Goal: Transaction & Acquisition: Purchase product/service

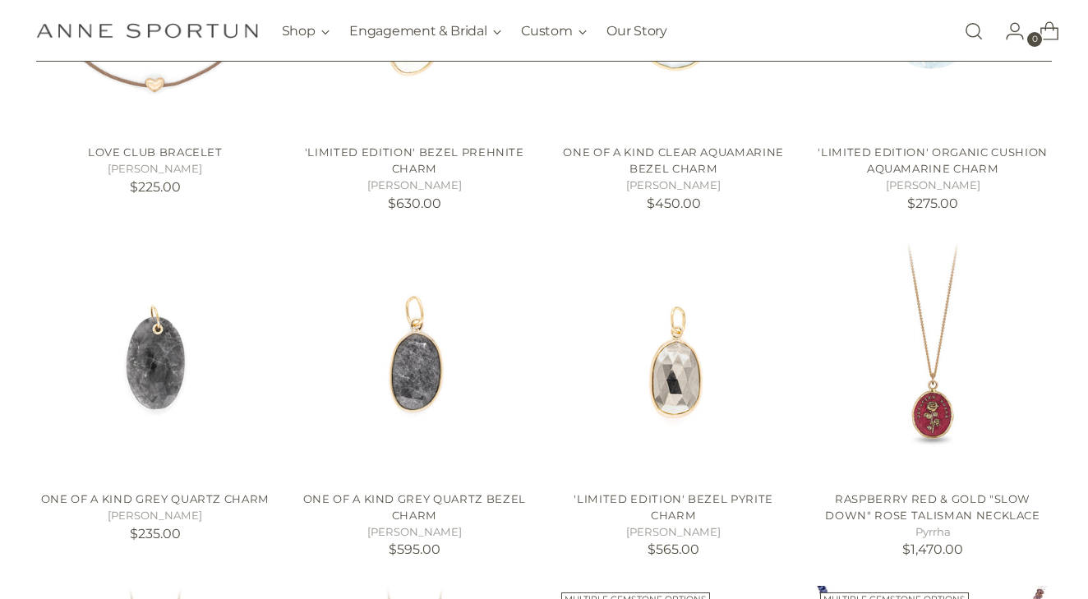
scroll to position [514, 0]
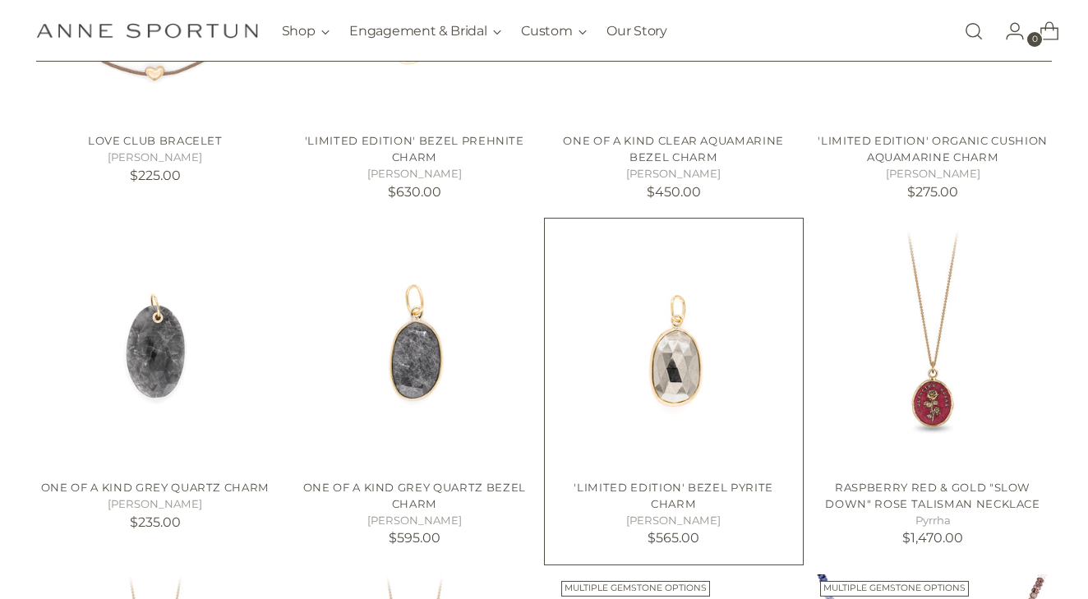
click at [674, 359] on img "'Limited Edition' Bezel Pyrite Charm" at bounding box center [674, 347] width 238 height 238
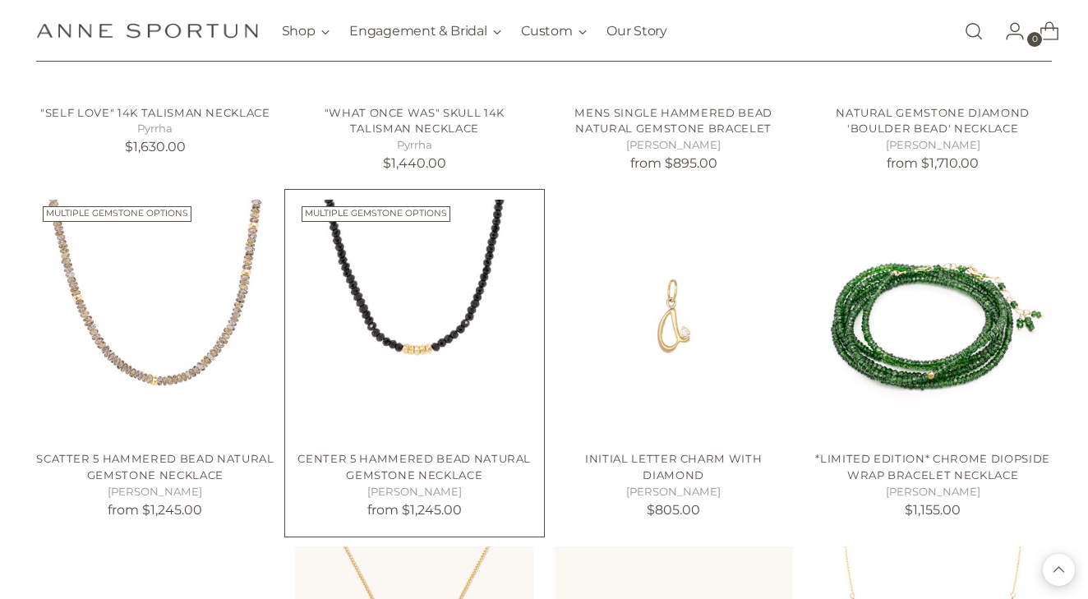
scroll to position [1237, 0]
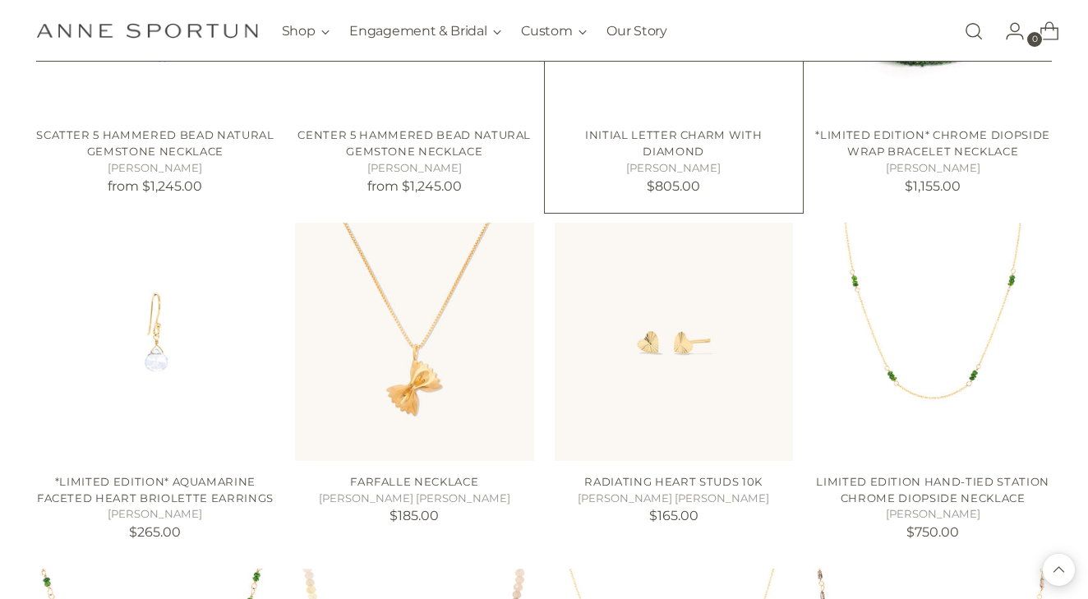
scroll to position [1605, 0]
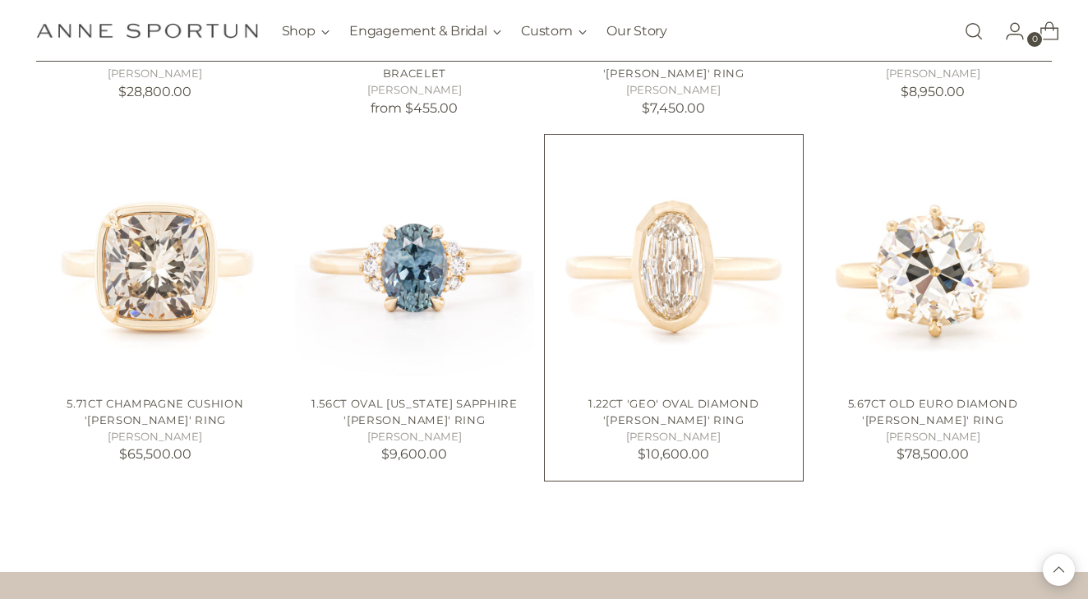
scroll to position [4109, 0]
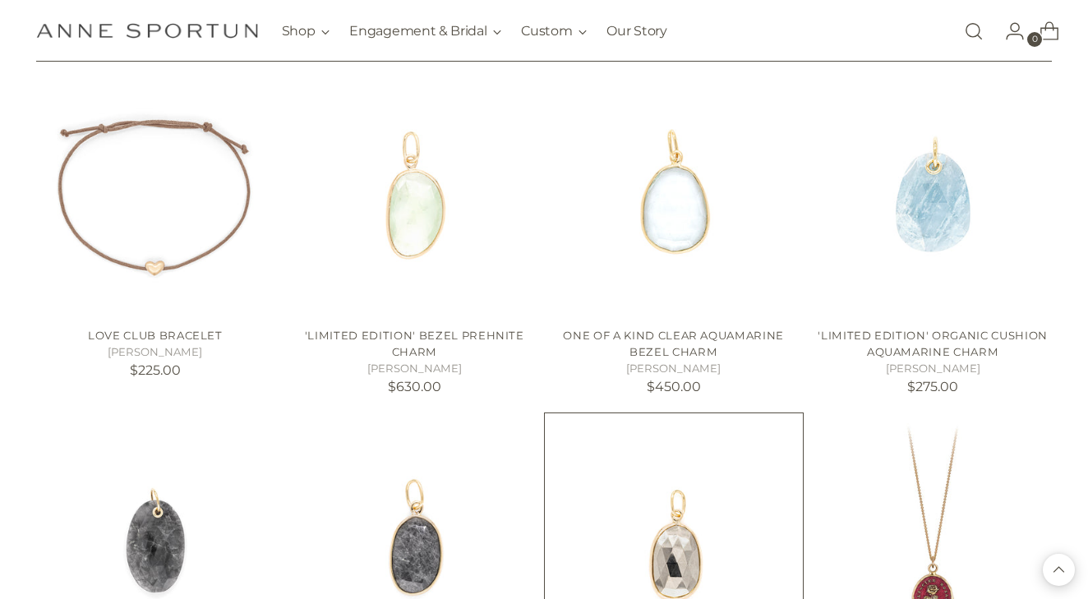
scroll to position [314, 0]
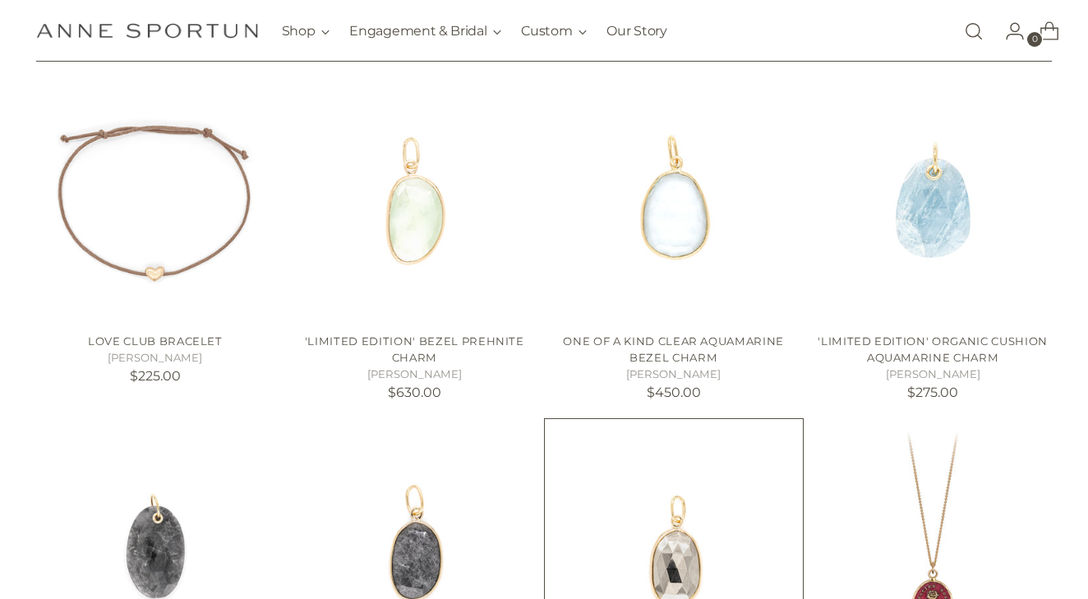
click at [680, 544] on img "'Limited Edition' Bezel Pyrite Charm" at bounding box center [674, 548] width 238 height 238
click at [689, 237] on img "One of a Kind Clear Aquamarine Bezel Charm" at bounding box center [674, 201] width 238 height 238
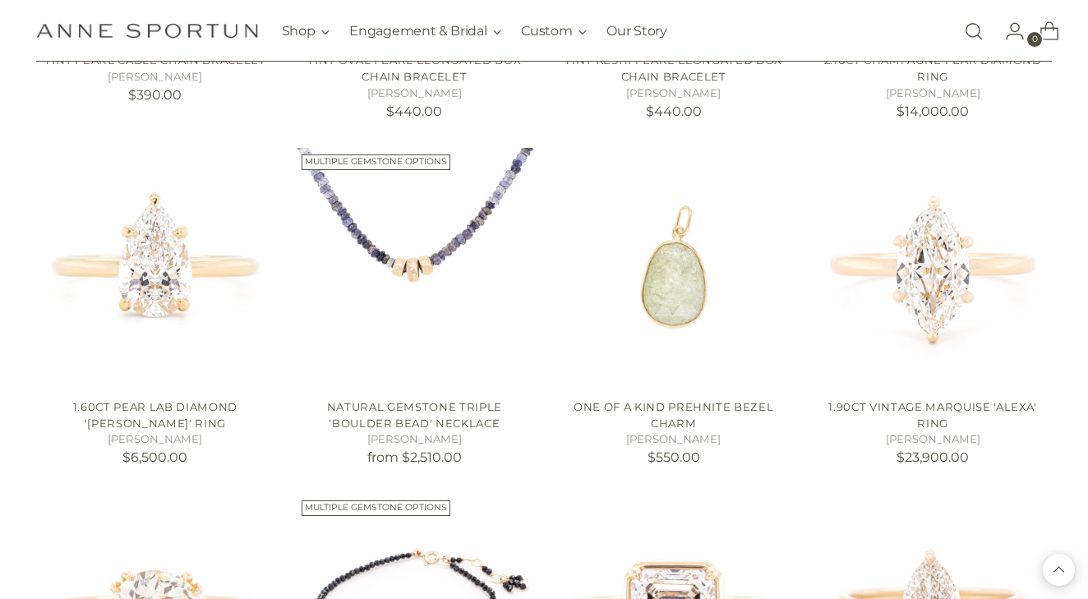
scroll to position [3382, 0]
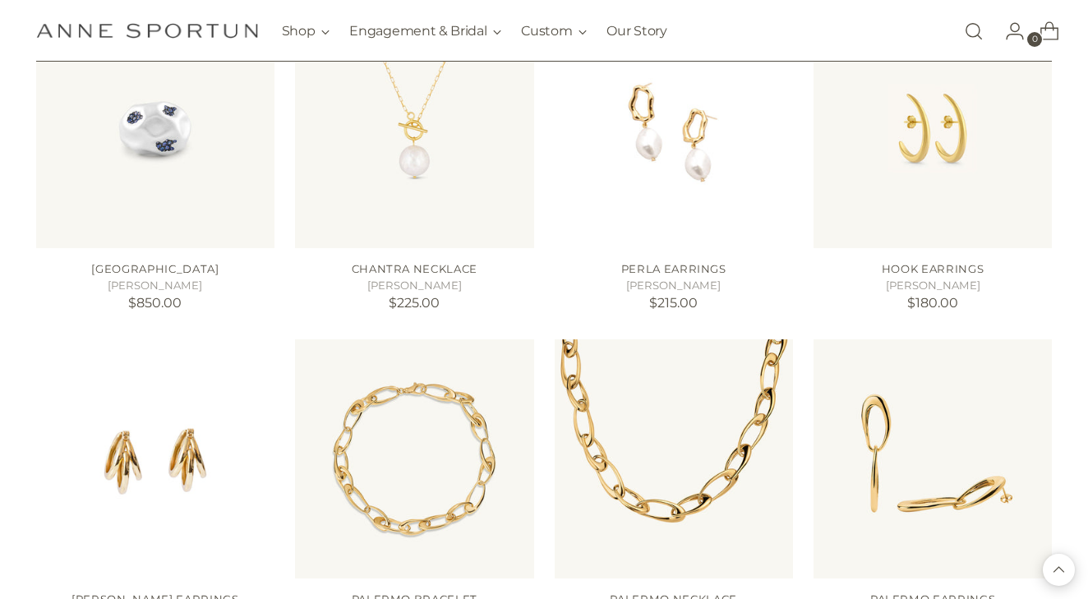
scroll to position [4374, 0]
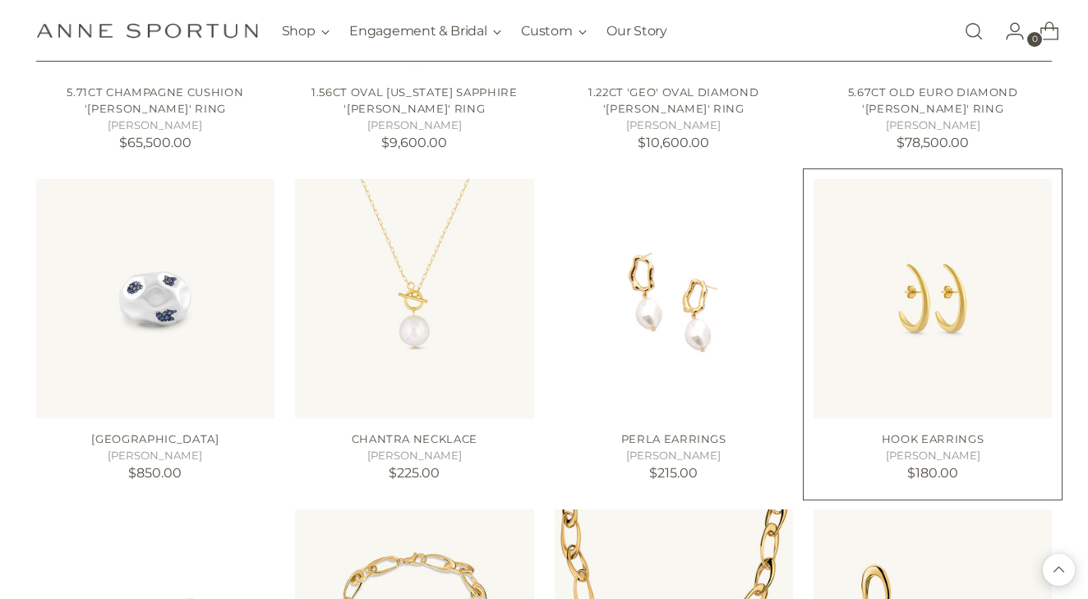
click at [0, 0] on img "Hook Earrings" at bounding box center [0, 0] width 0 height 0
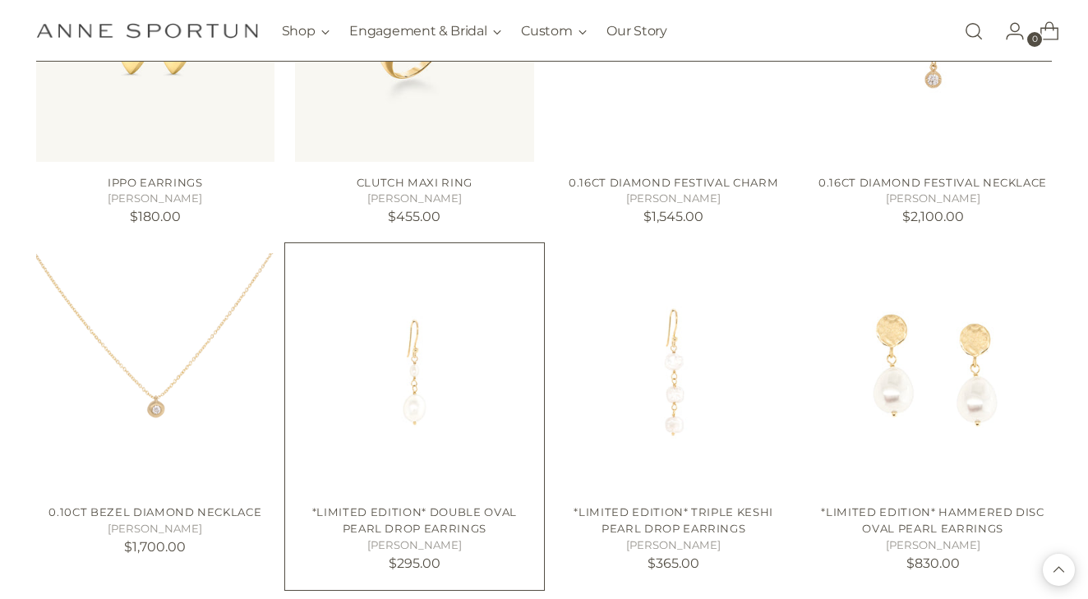
scroll to position [5389, 0]
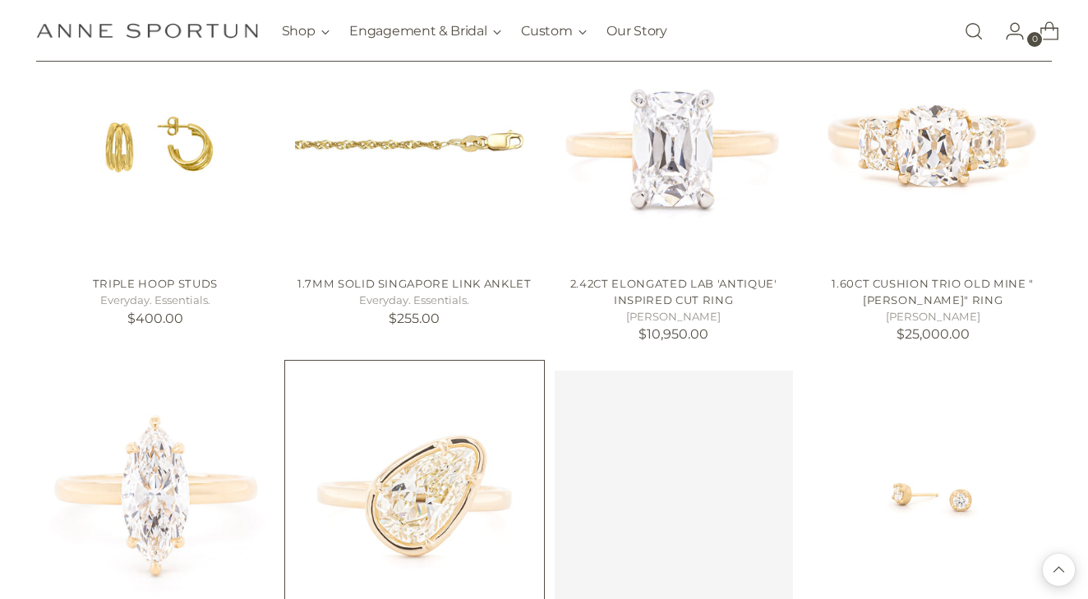
scroll to position [6788, 0]
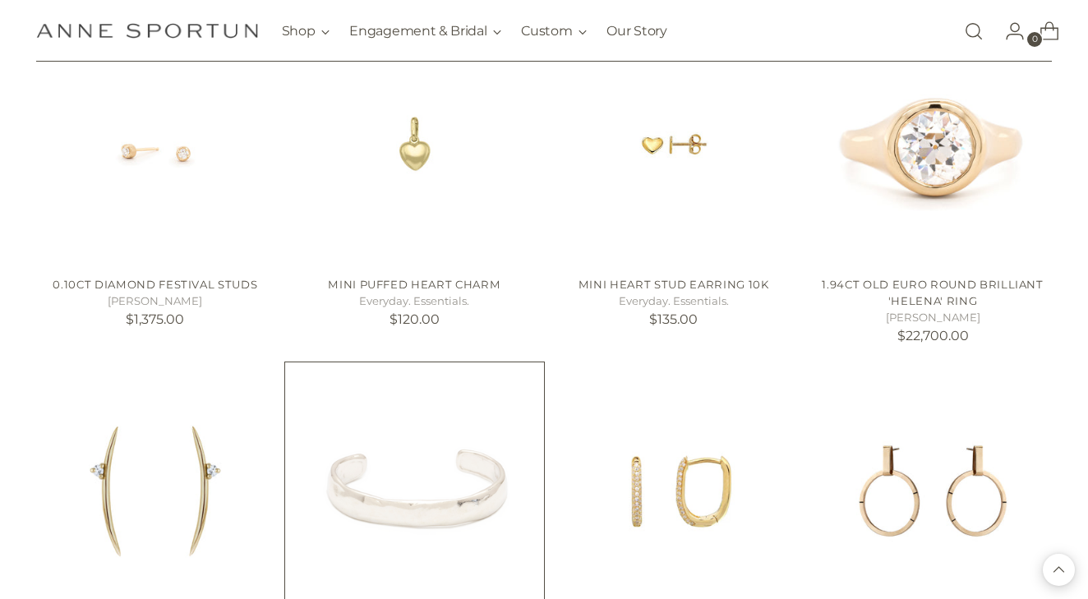
scroll to position [7410, 0]
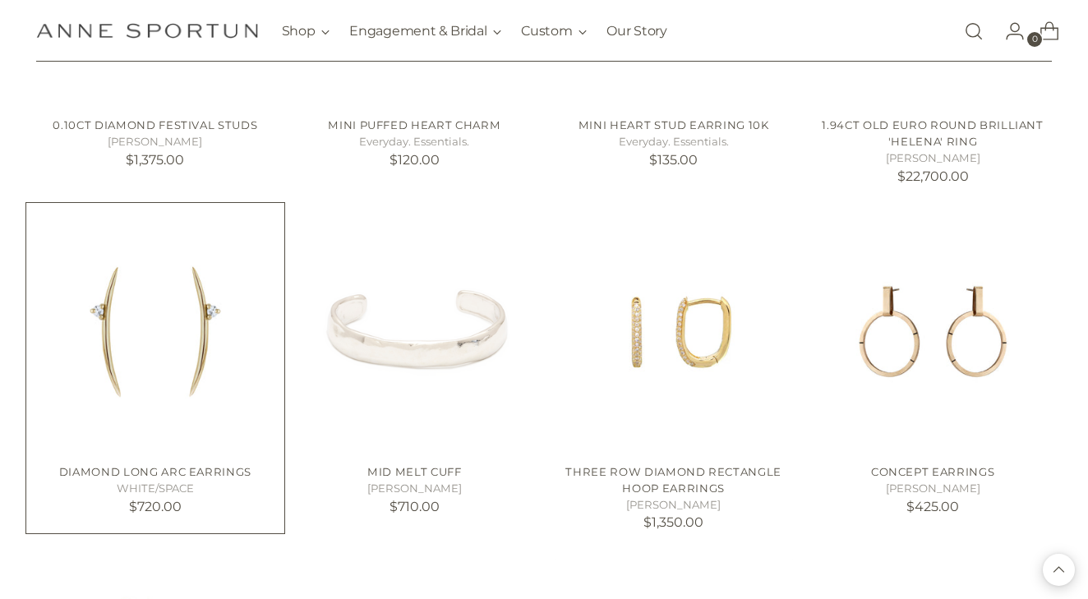
click at [0, 0] on img "Diamond Long Arc Earrings" at bounding box center [0, 0] width 0 height 0
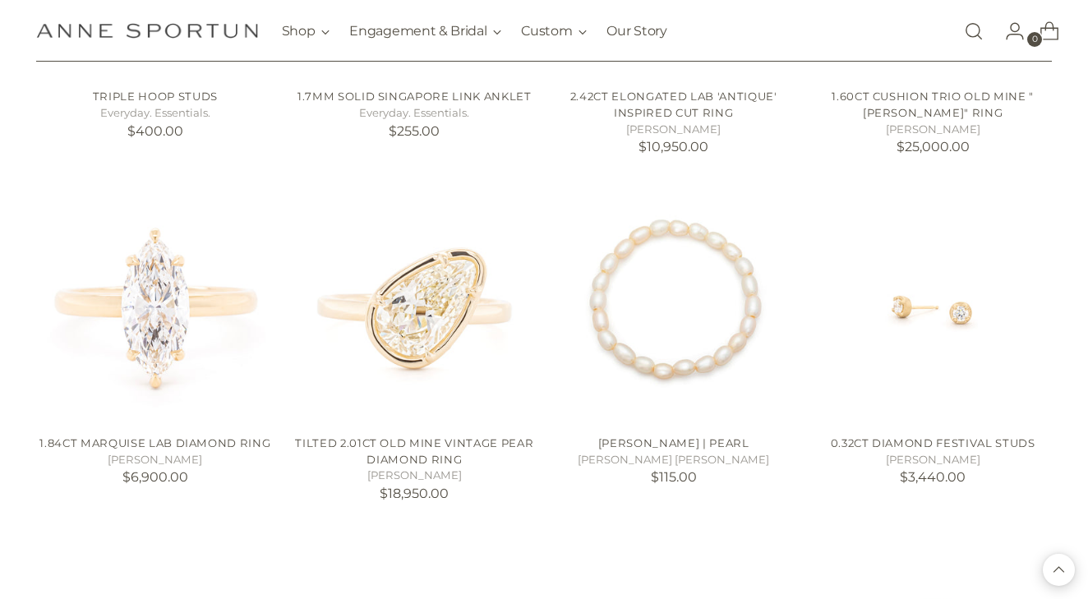
click at [971, 29] on icon "Open search modal" at bounding box center [974, 31] width 10 height 10
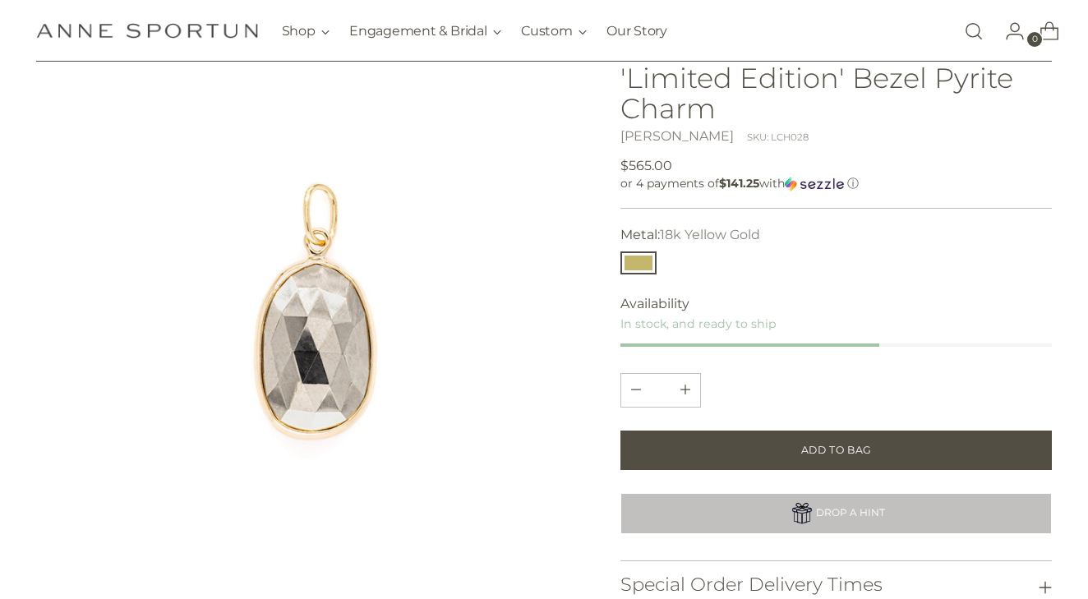
scroll to position [51, 0]
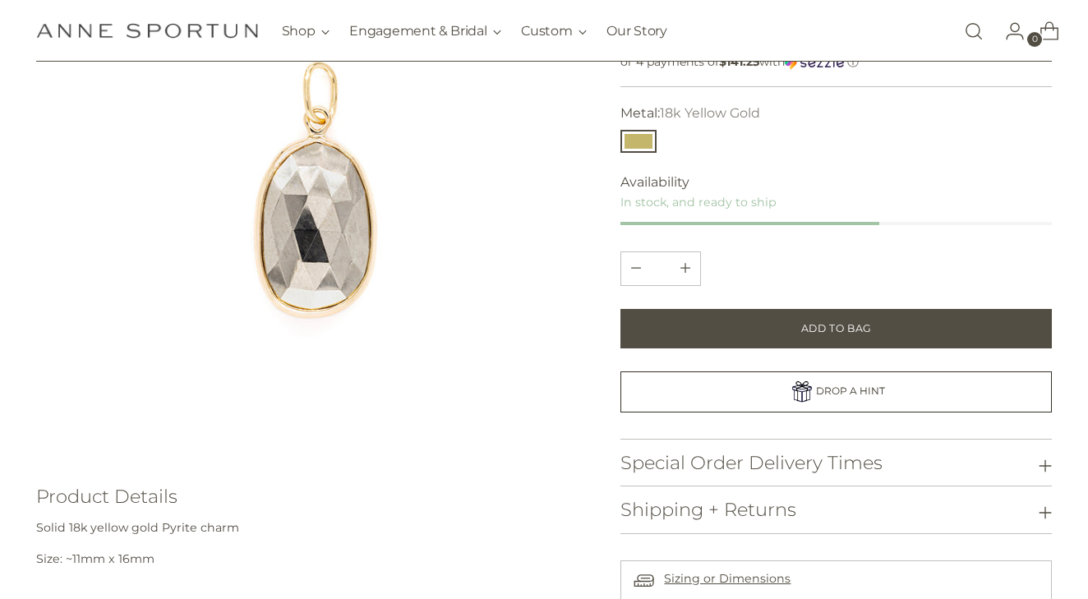
scroll to position [252, 0]
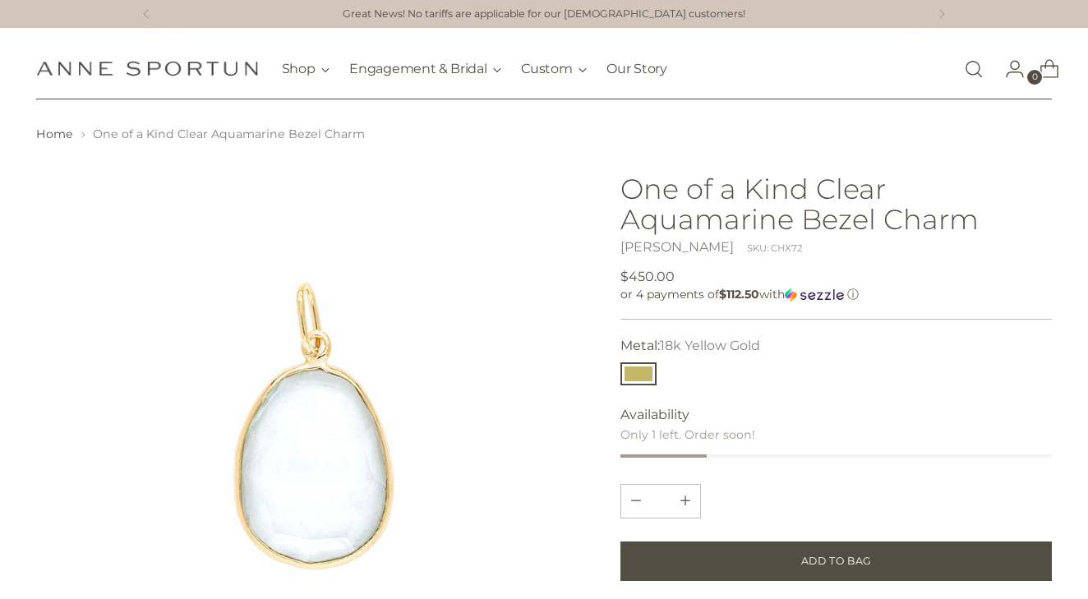
scroll to position [293, 0]
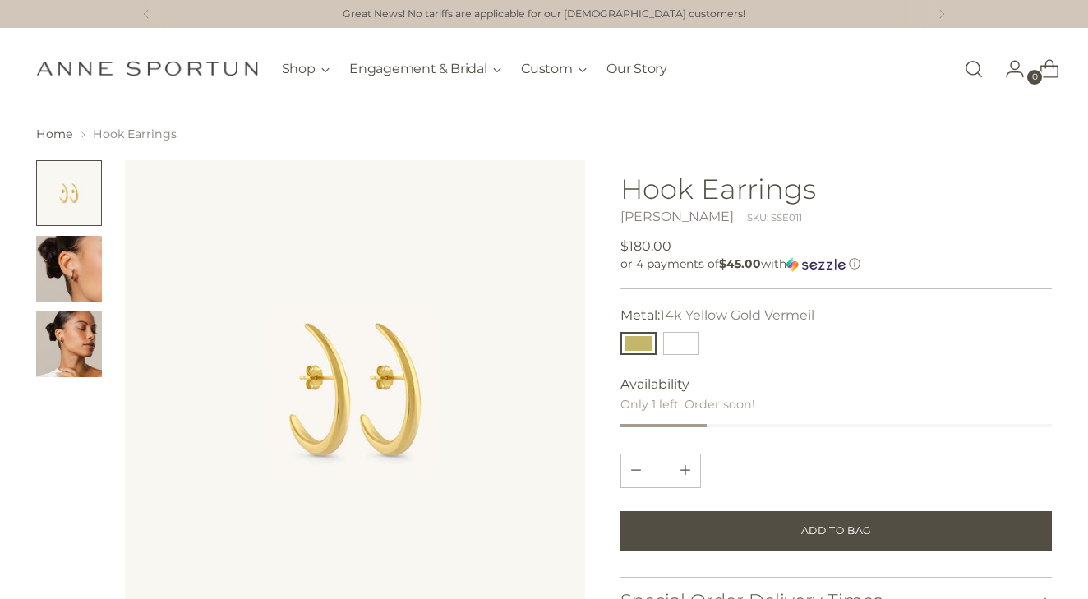
click at [81, 274] on img "Change image to image 2" at bounding box center [69, 269] width 66 height 66
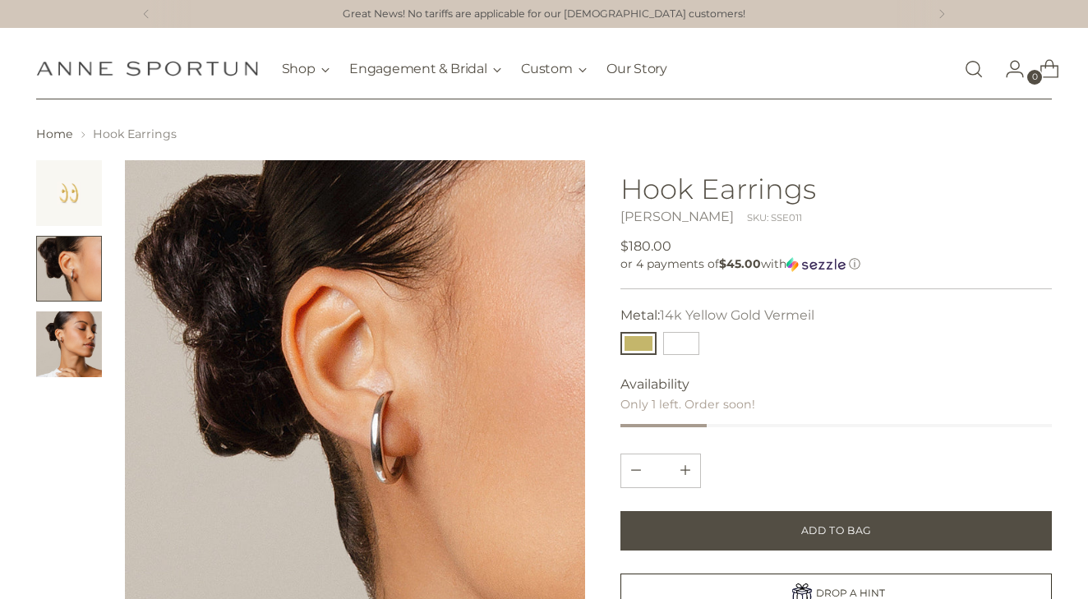
click at [82, 343] on img "Change image to image 3" at bounding box center [69, 344] width 66 height 66
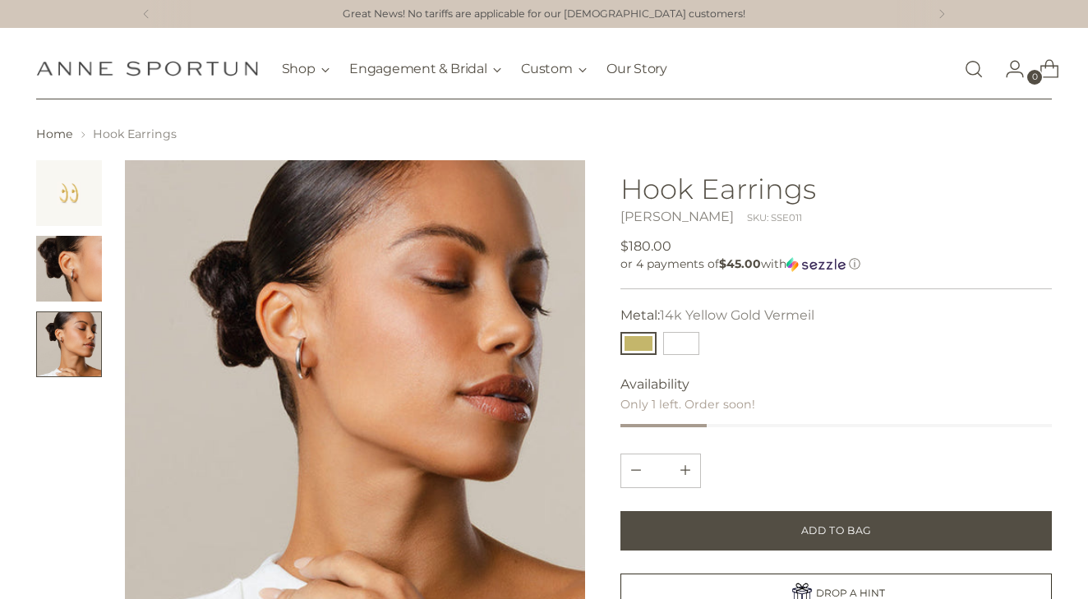
click at [90, 275] on img "Change image to image 2" at bounding box center [69, 269] width 66 height 66
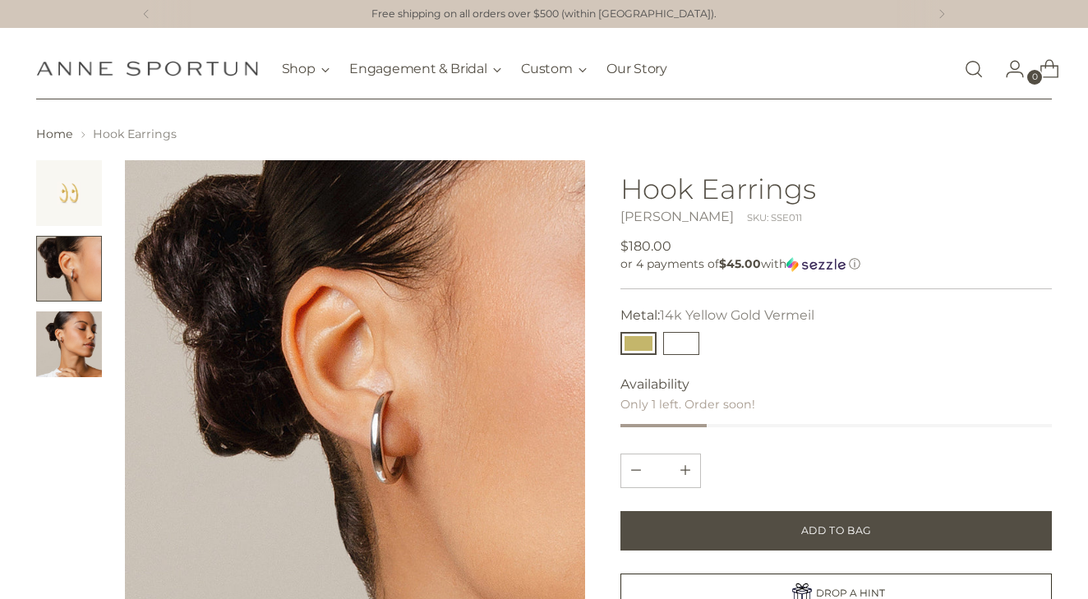
click at [689, 343] on button "Sterling Silver" at bounding box center [681, 343] width 36 height 23
click at [639, 343] on button "14k Yellow Gold Vermeil" at bounding box center [638, 343] width 36 height 23
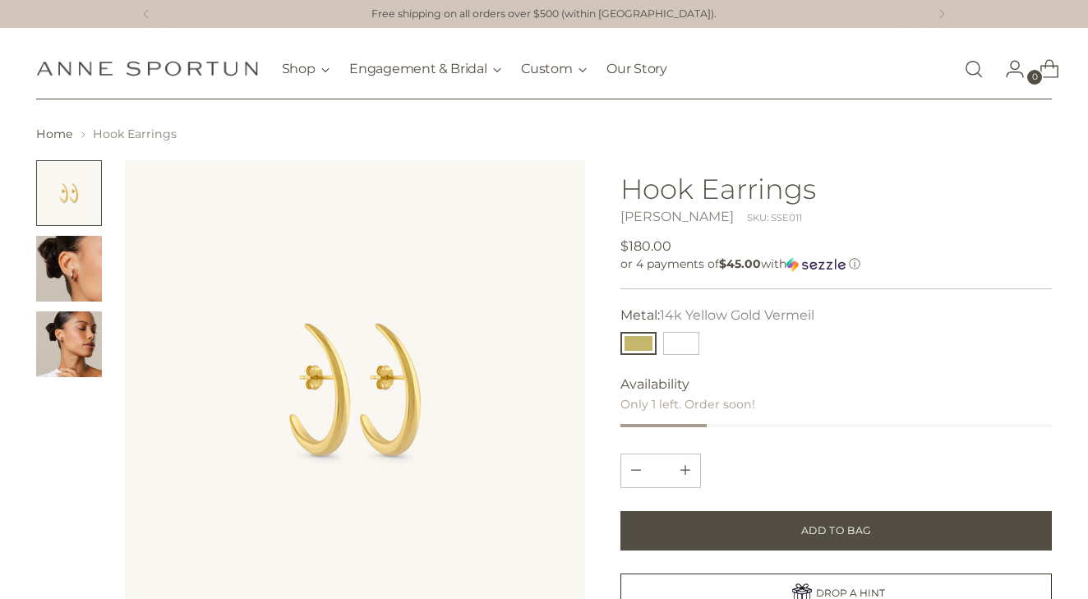
click at [88, 260] on img "Change image to image 2" at bounding box center [69, 269] width 66 height 66
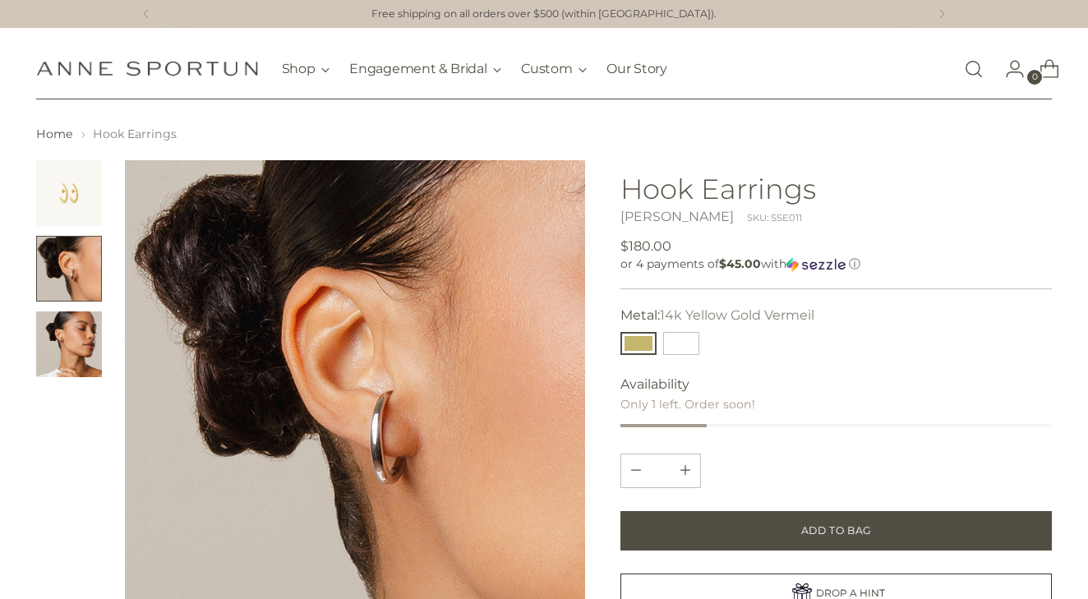
click at [71, 342] on img "Change image to image 3" at bounding box center [69, 344] width 66 height 66
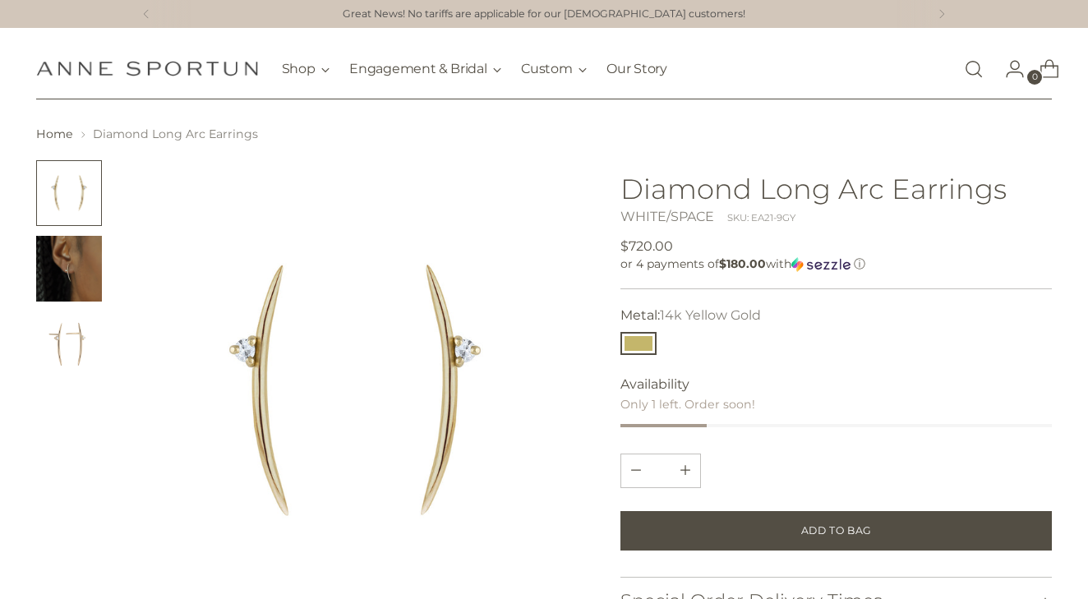
click at [689, 212] on link "WHITE/SPACE" at bounding box center [667, 217] width 94 height 16
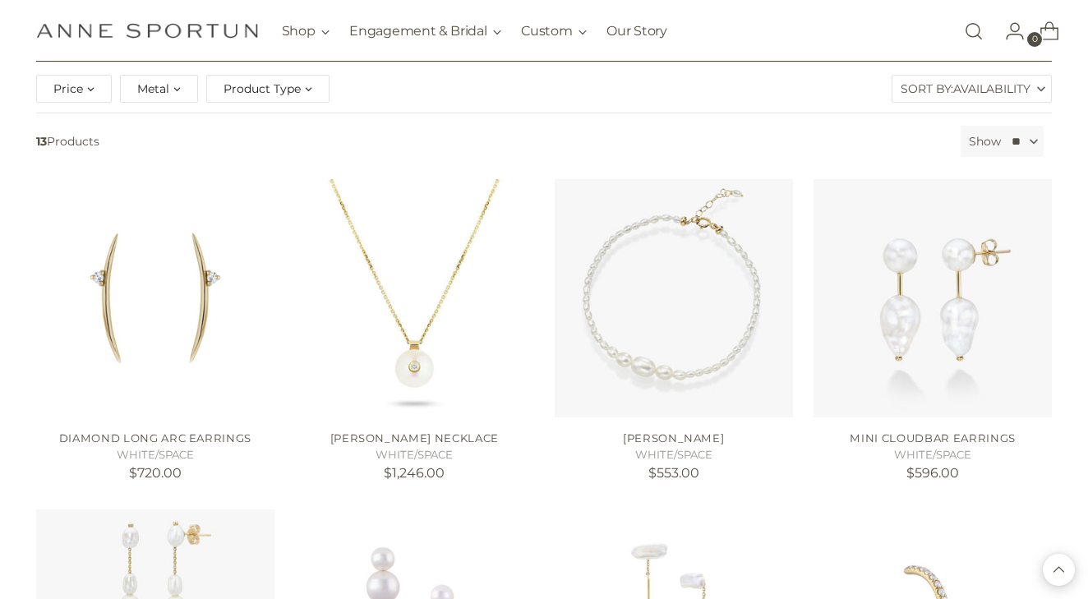
scroll to position [216, 0]
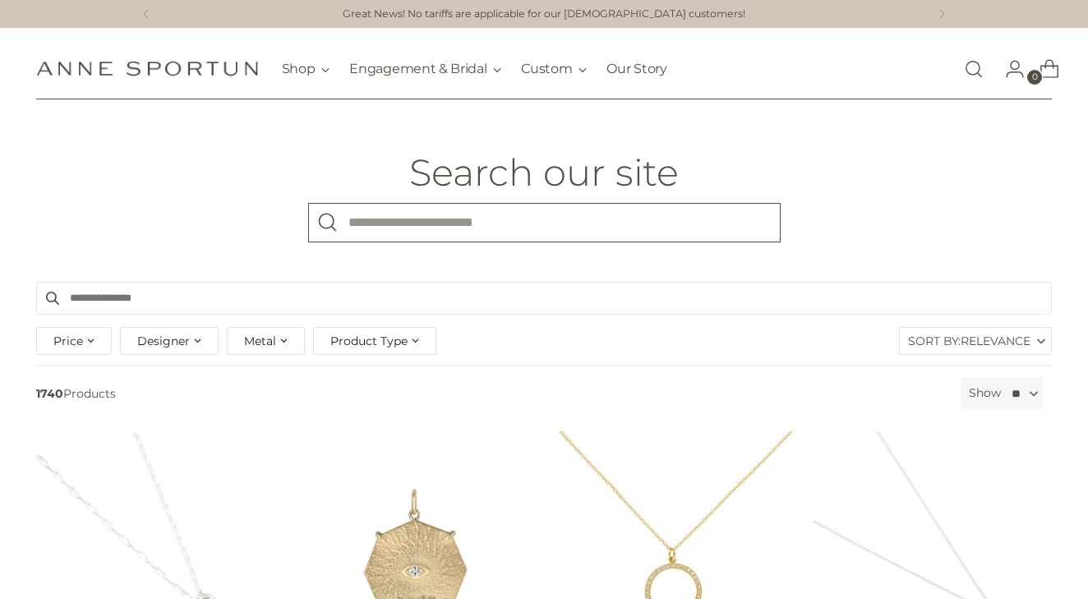
click at [566, 223] on input "What are you looking for?" at bounding box center [544, 222] width 472 height 39
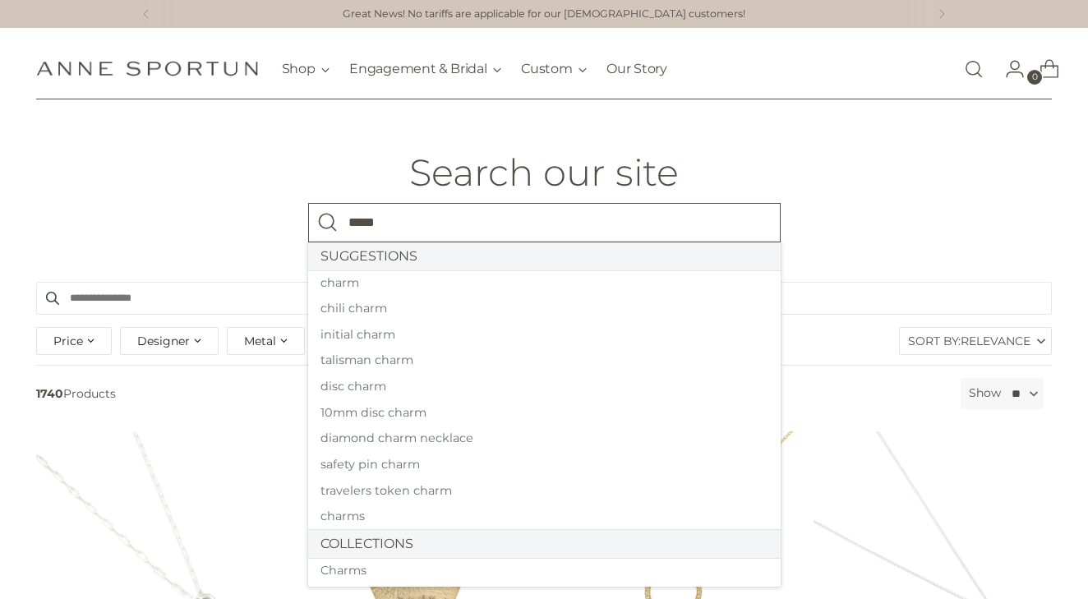
type input "*****"
click at [327, 222] on button "Search" at bounding box center [327, 222] width 39 height 39
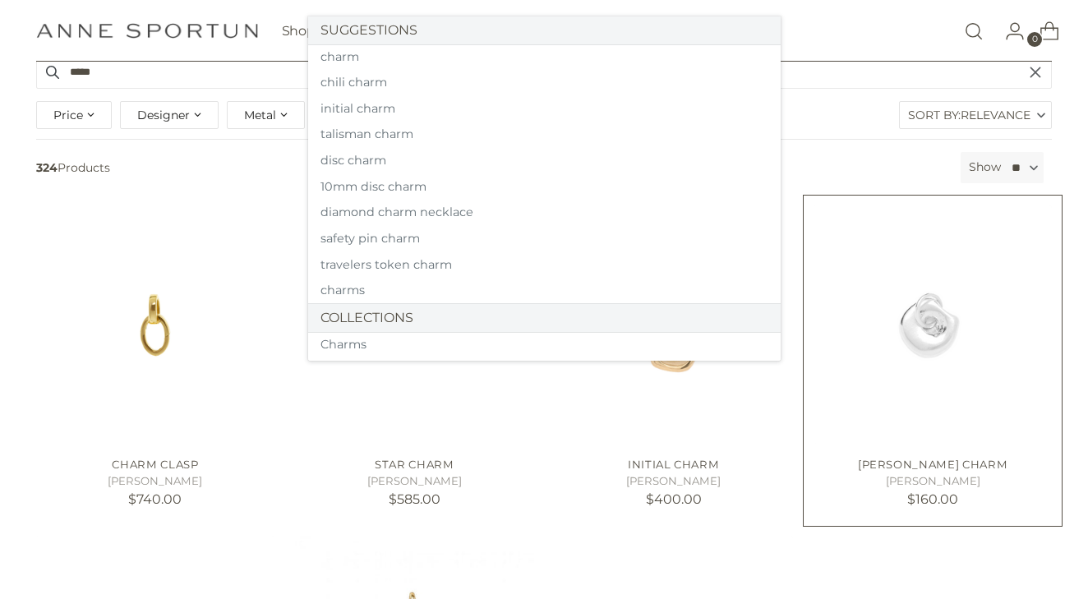
scroll to position [226, 0]
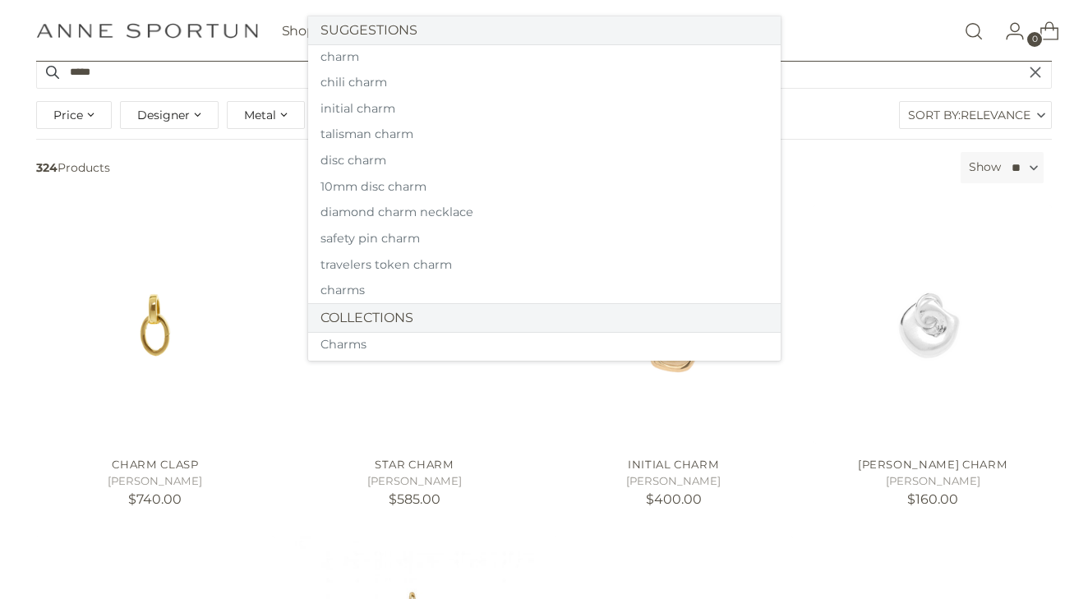
click at [856, 154] on span "324 Products" at bounding box center [492, 167] width 925 height 31
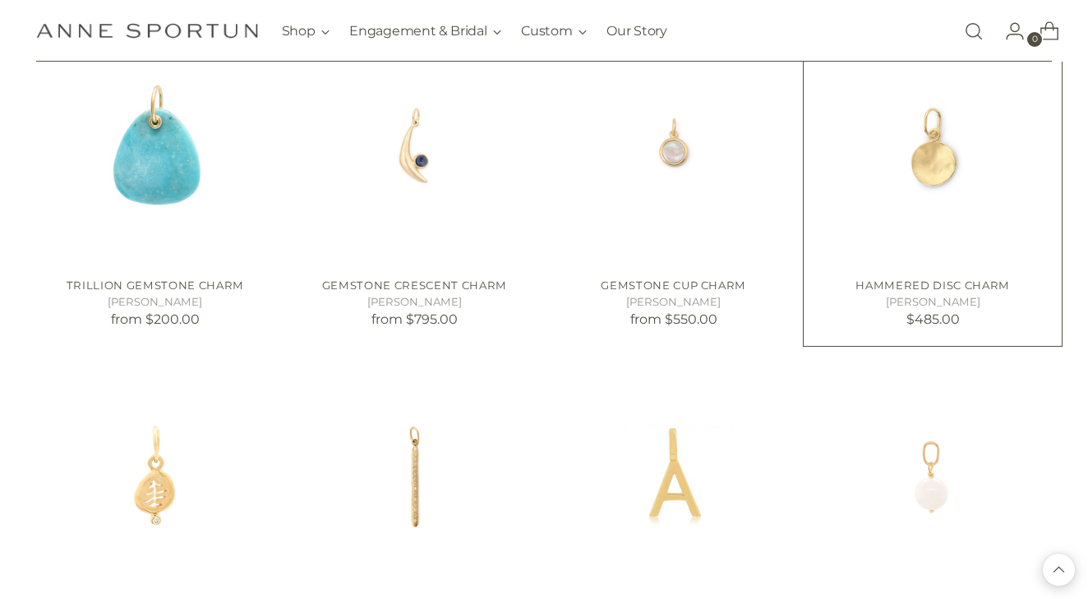
scroll to position [1387, 0]
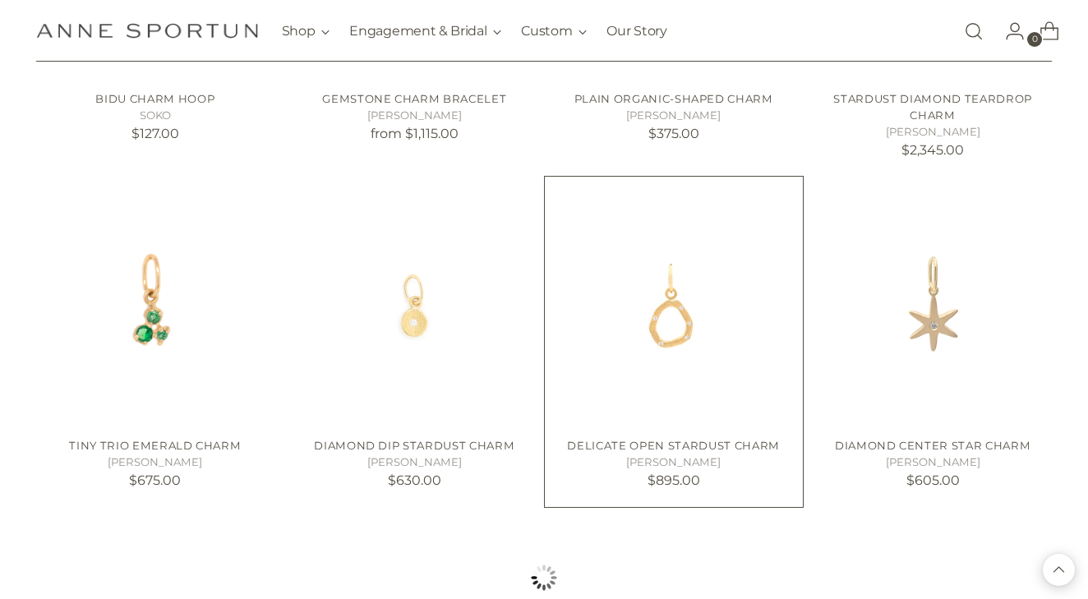
scroll to position [2605, 0]
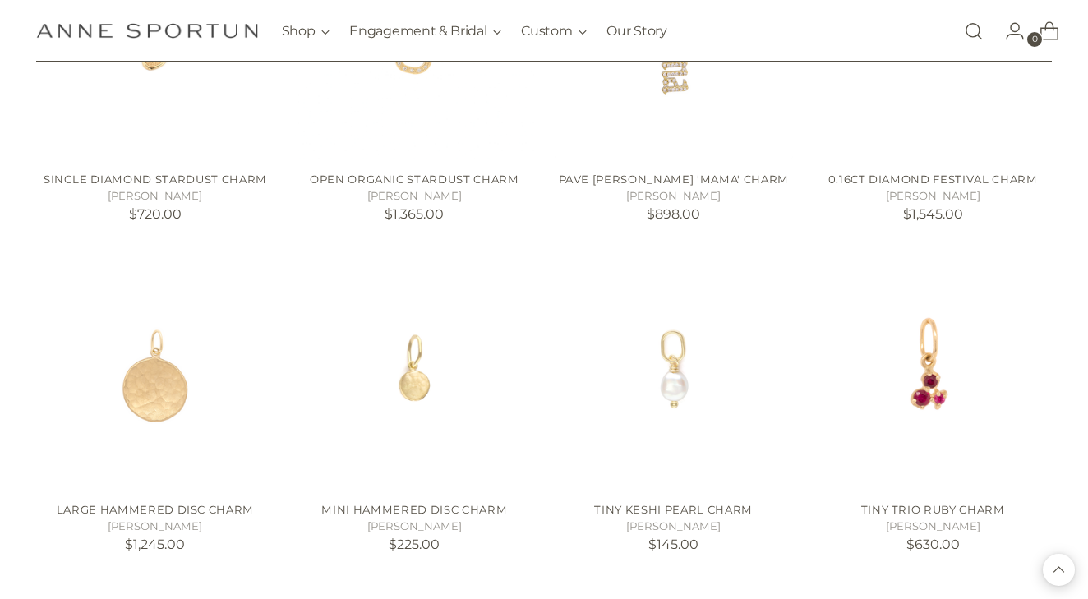
scroll to position [3872, 0]
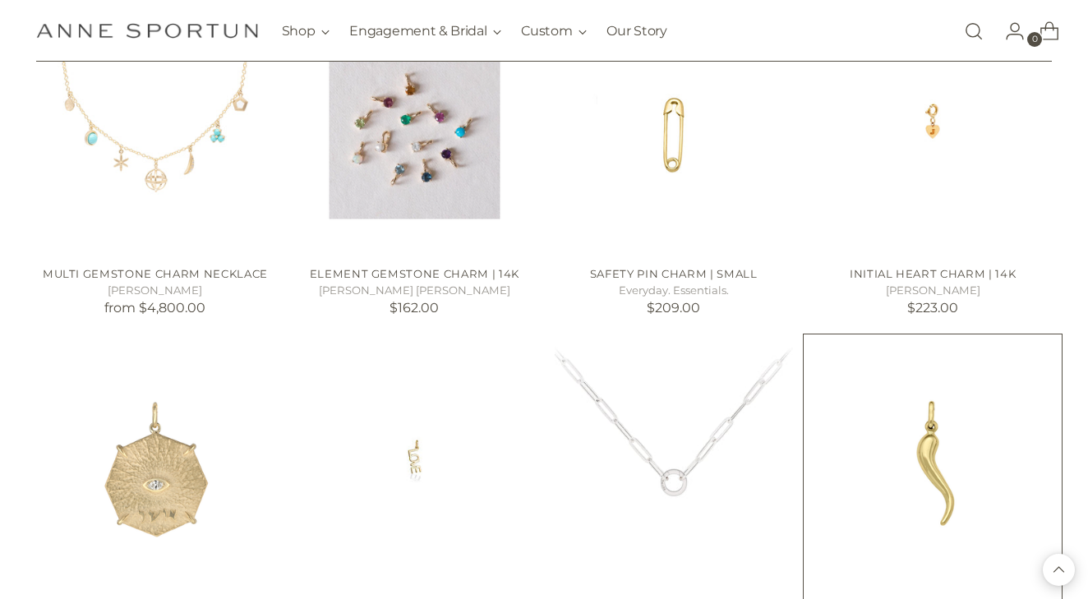
scroll to position [4890, 0]
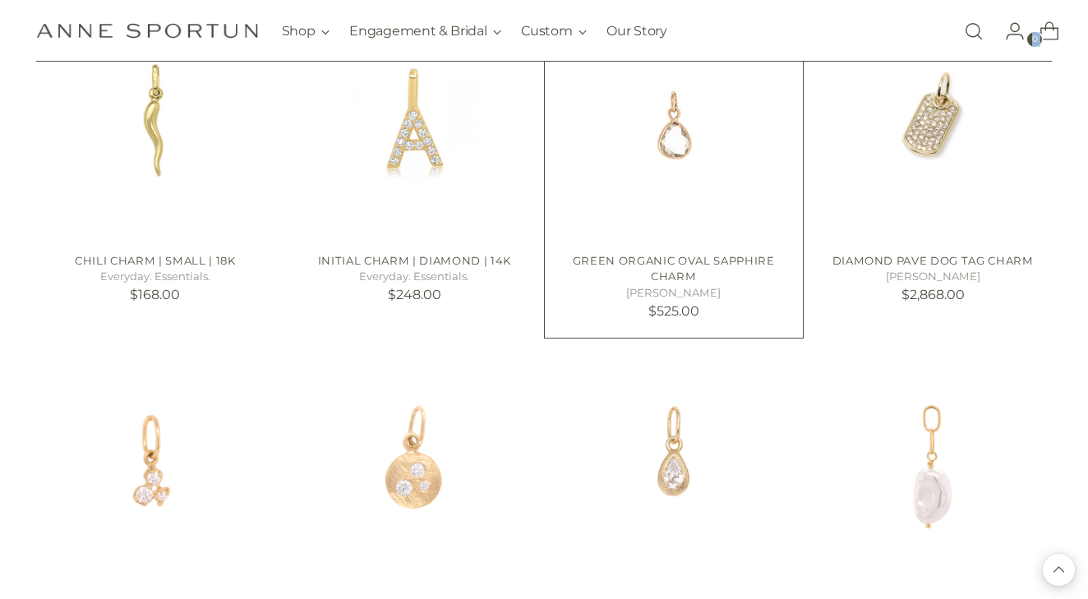
scroll to position [5434, 0]
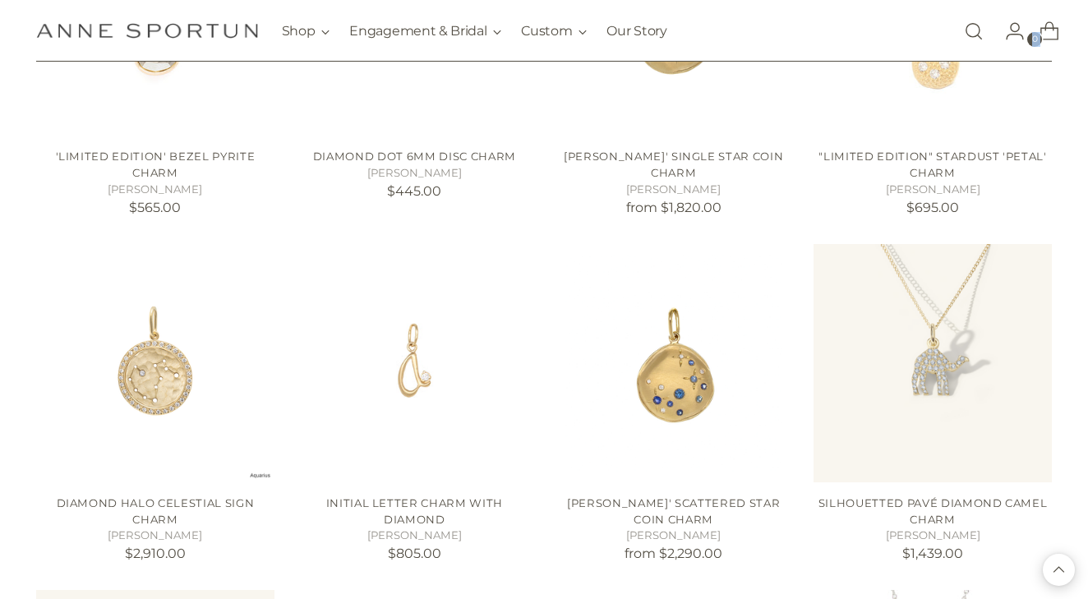
scroll to position [6571, 0]
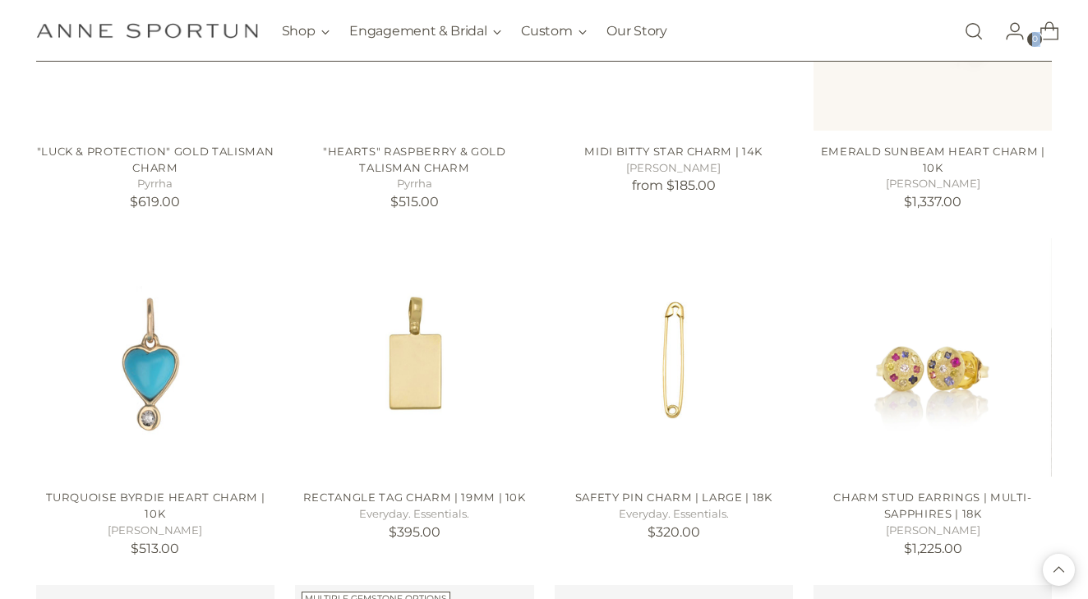
scroll to position [7968, 0]
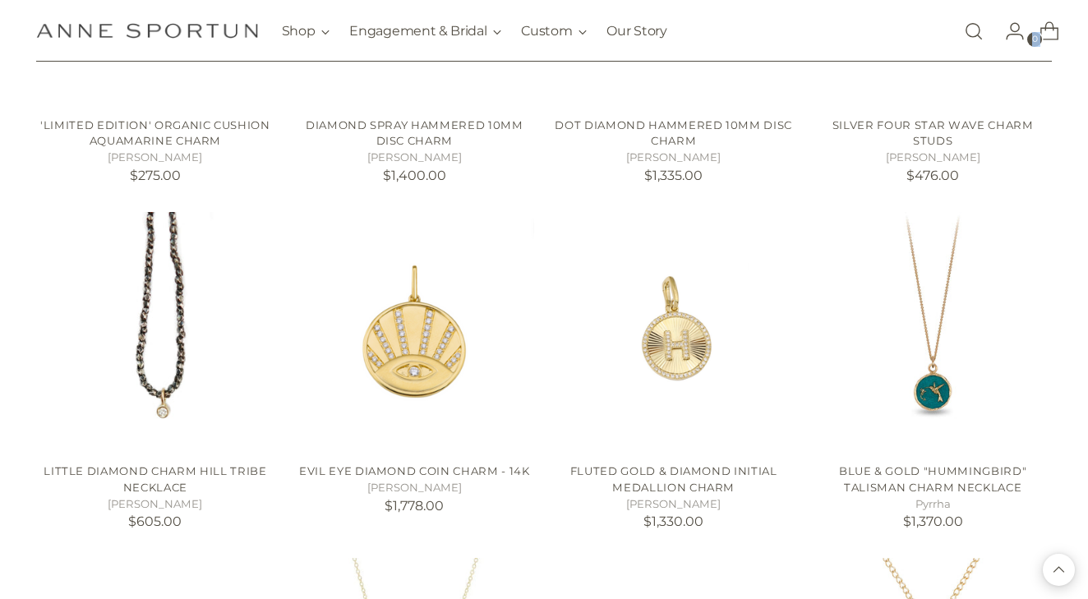
scroll to position [9046, 0]
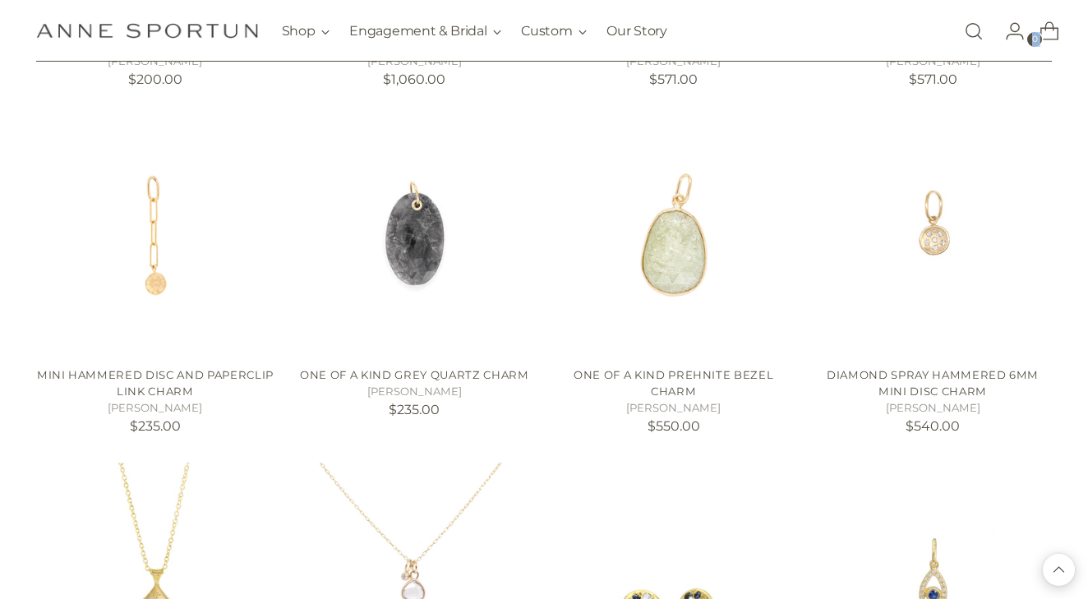
scroll to position [9819, 0]
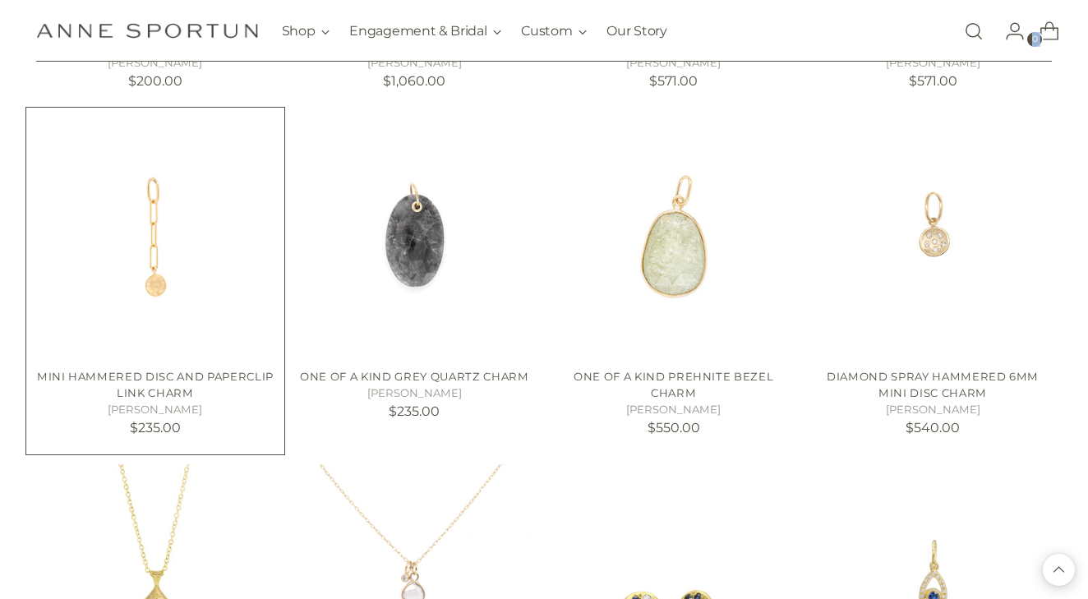
click at [0, 0] on img "Mini Hammered Disc and Paperclip Link Charm" at bounding box center [0, 0] width 0 height 0
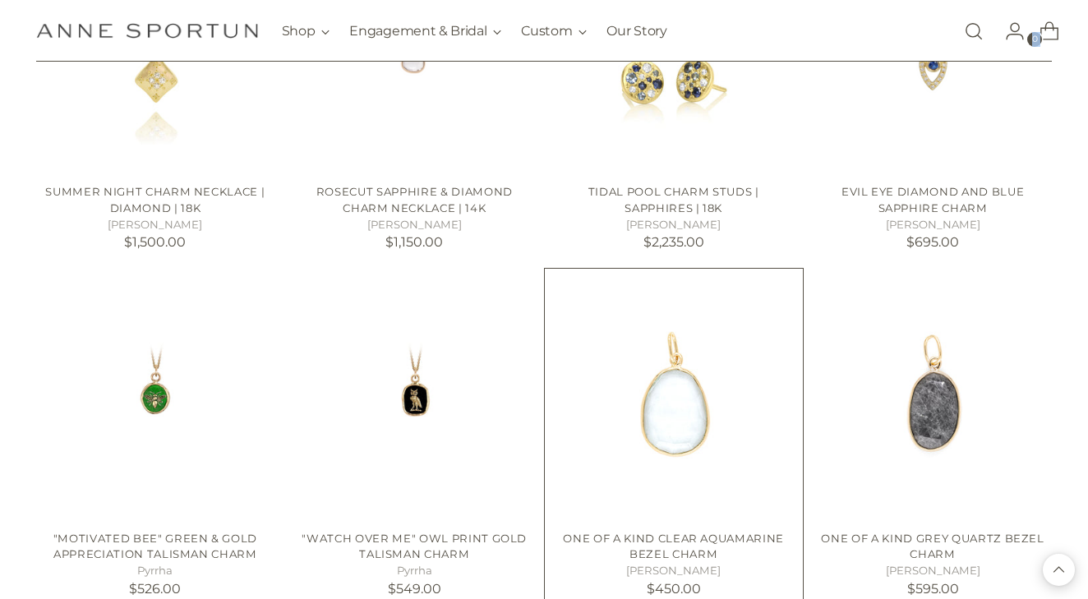
scroll to position [10384, 0]
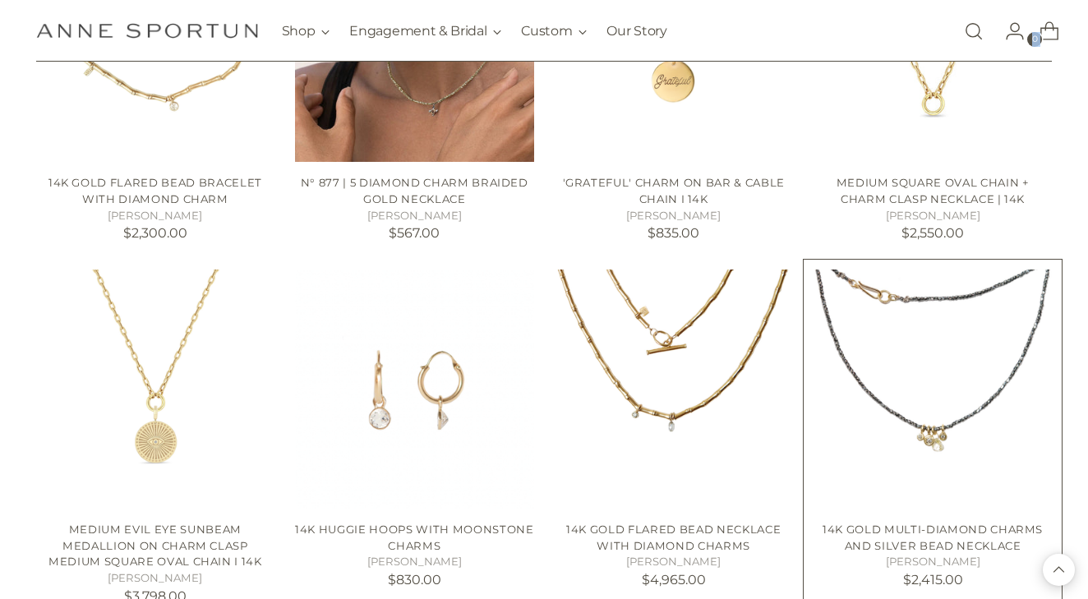
scroll to position [10865, 0]
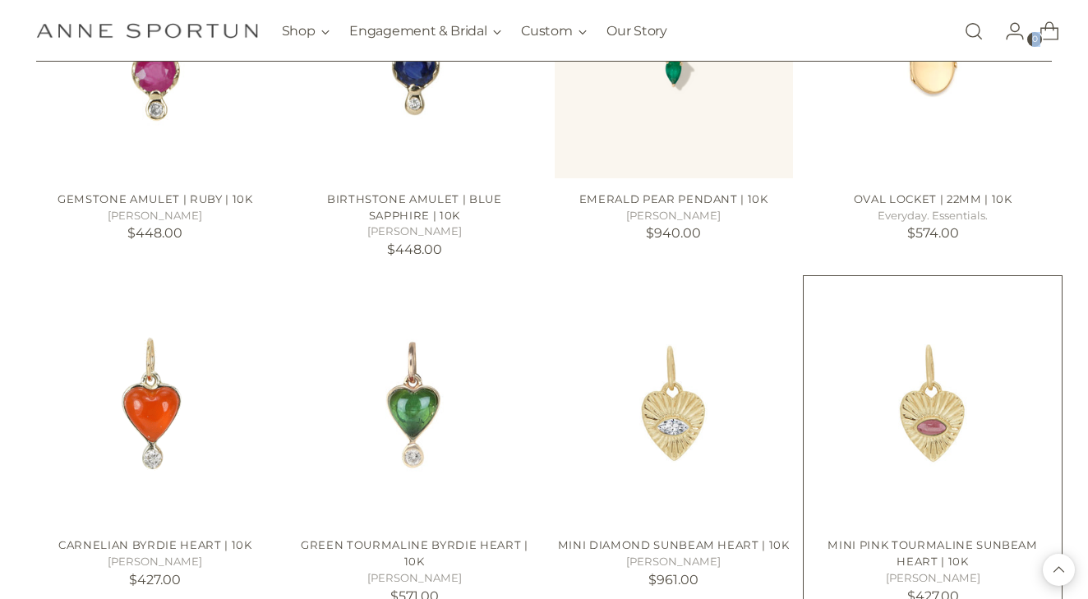
scroll to position [12139, 0]
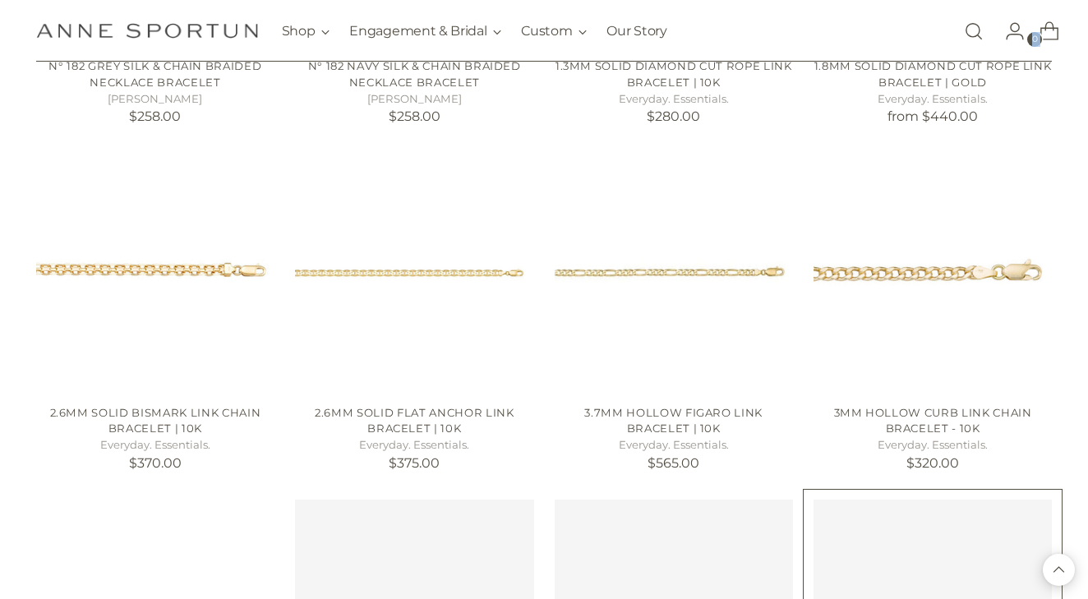
scroll to position [13100, 0]
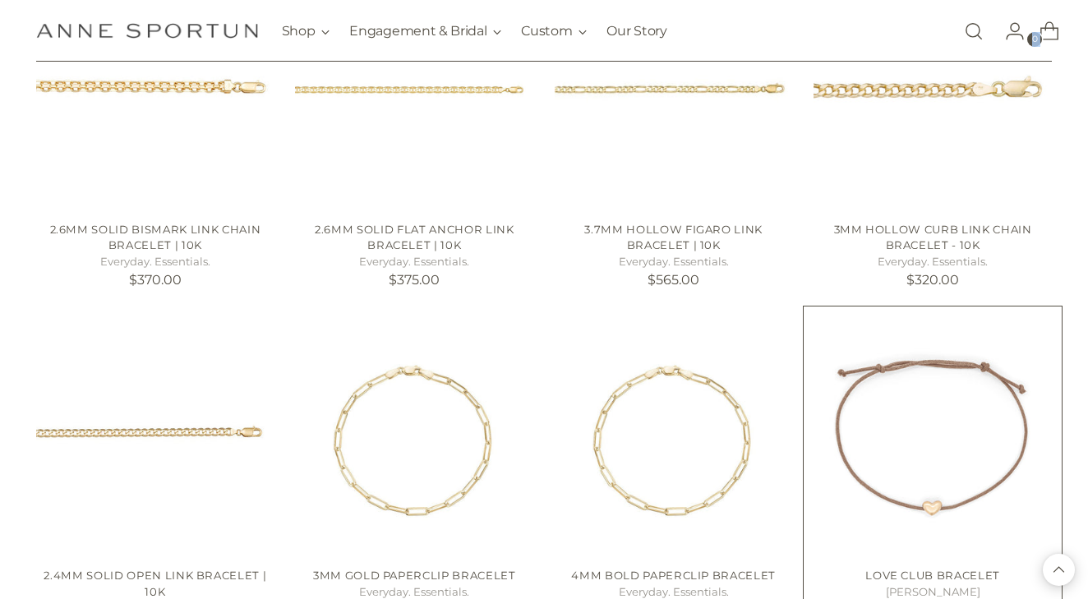
click at [0, 0] on img "Love Club Bracelet" at bounding box center [0, 0] width 0 height 0
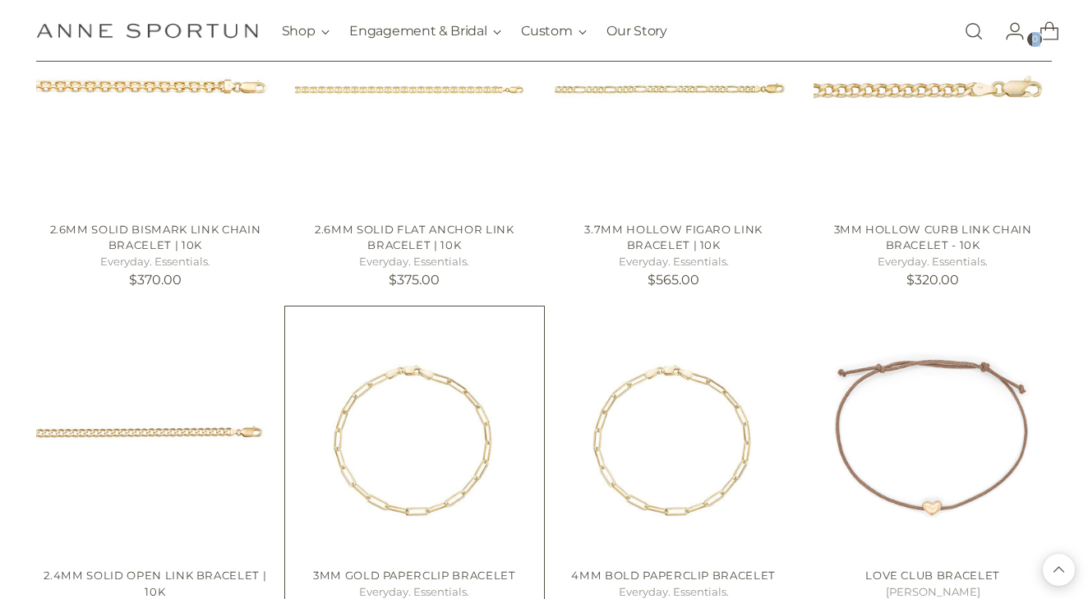
scroll to position [13422, 0]
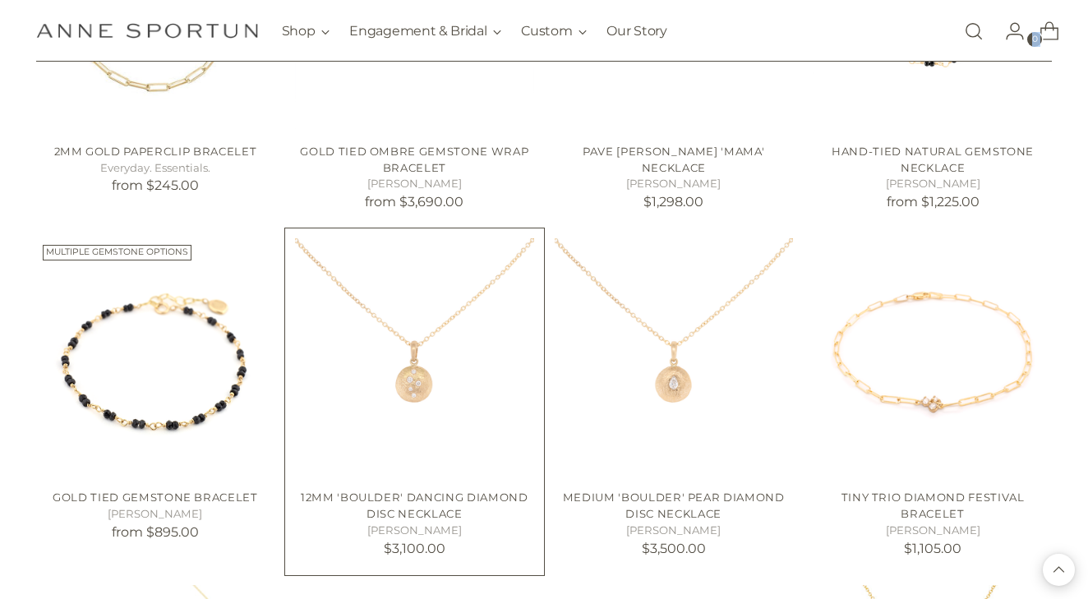
scroll to position [14166, 0]
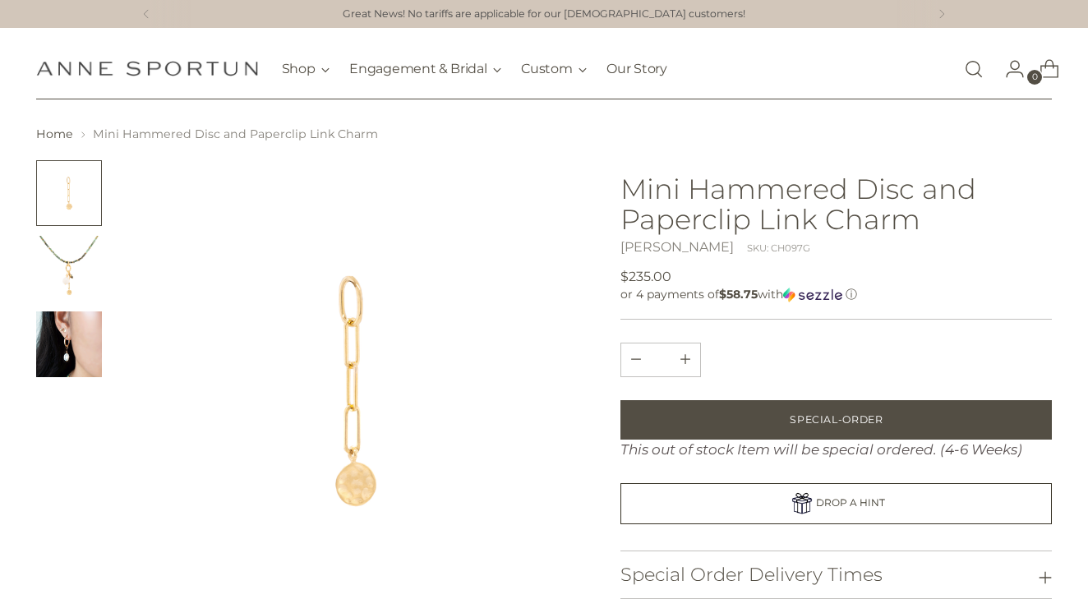
click at [85, 273] on img "Change image to image 2" at bounding box center [69, 269] width 66 height 66
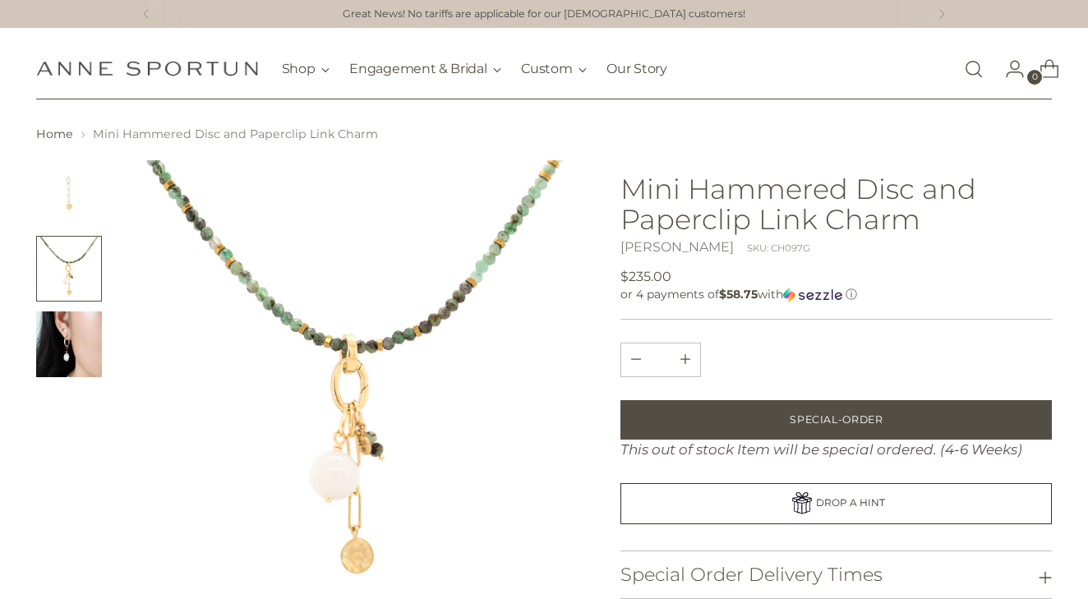
click at [75, 212] on img "Change image to image 1" at bounding box center [69, 193] width 66 height 66
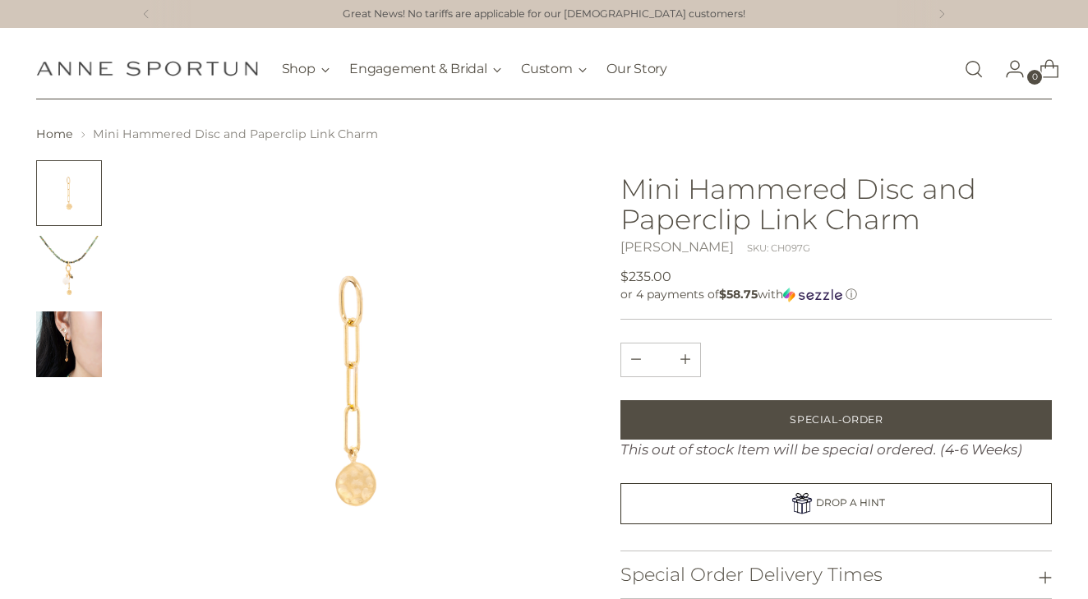
click at [75, 344] on img "Change image to image 3" at bounding box center [69, 344] width 66 height 66
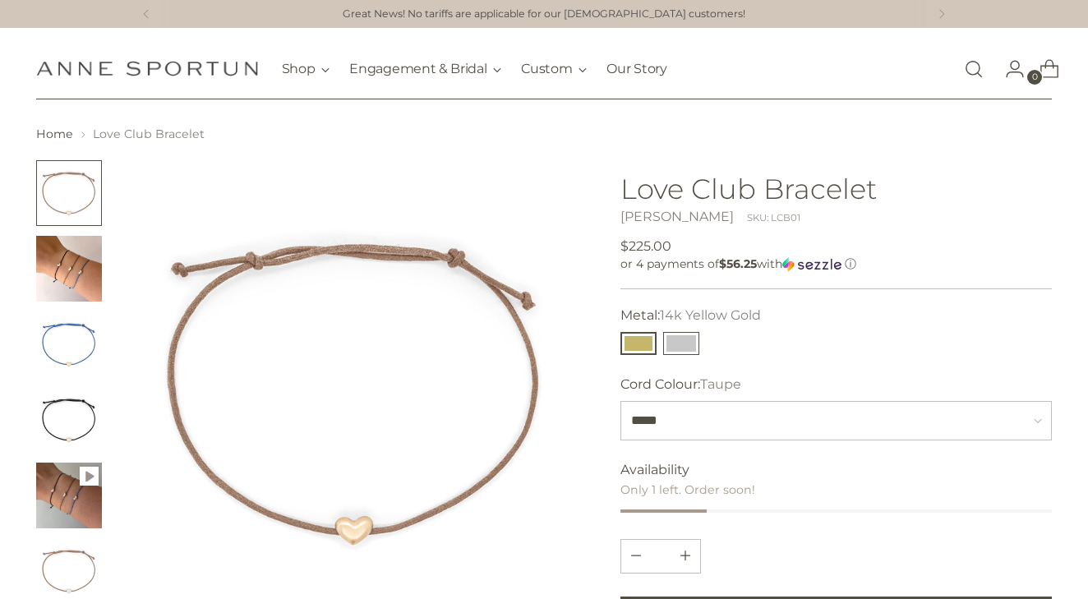
click at [679, 348] on button "14k White Gold" at bounding box center [681, 343] width 36 height 23
click at [642, 342] on button "14k Yellow Gold" at bounding box center [638, 343] width 36 height 23
click at [686, 344] on button "14k White Gold" at bounding box center [681, 343] width 36 height 23
click at [642, 345] on button "14k Yellow Gold" at bounding box center [638, 343] width 36 height 23
click at [81, 291] on img "Change image to image 2" at bounding box center [69, 269] width 66 height 66
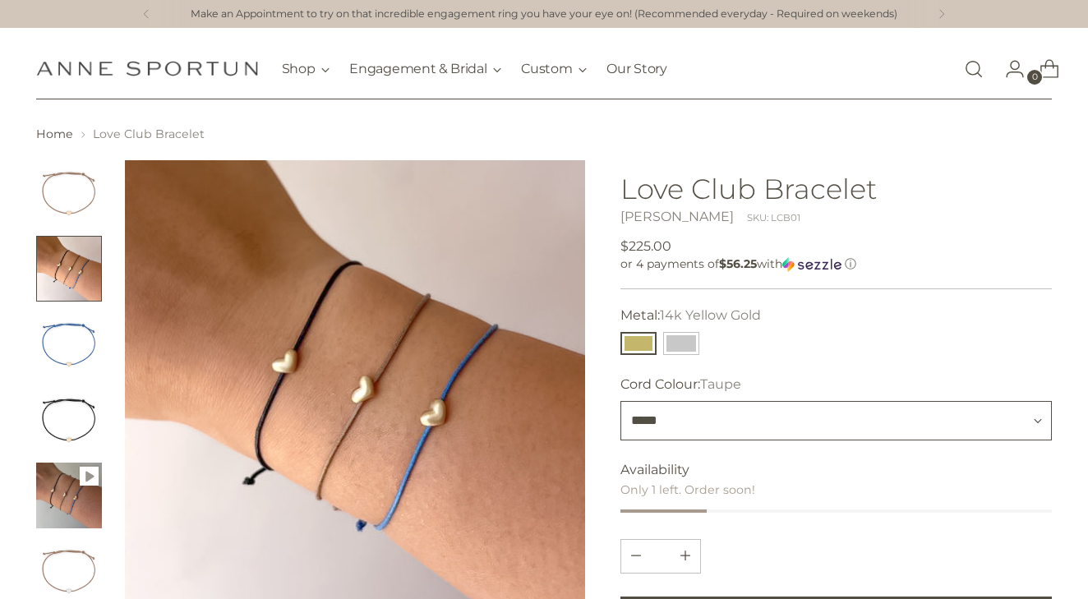
select select "*****"
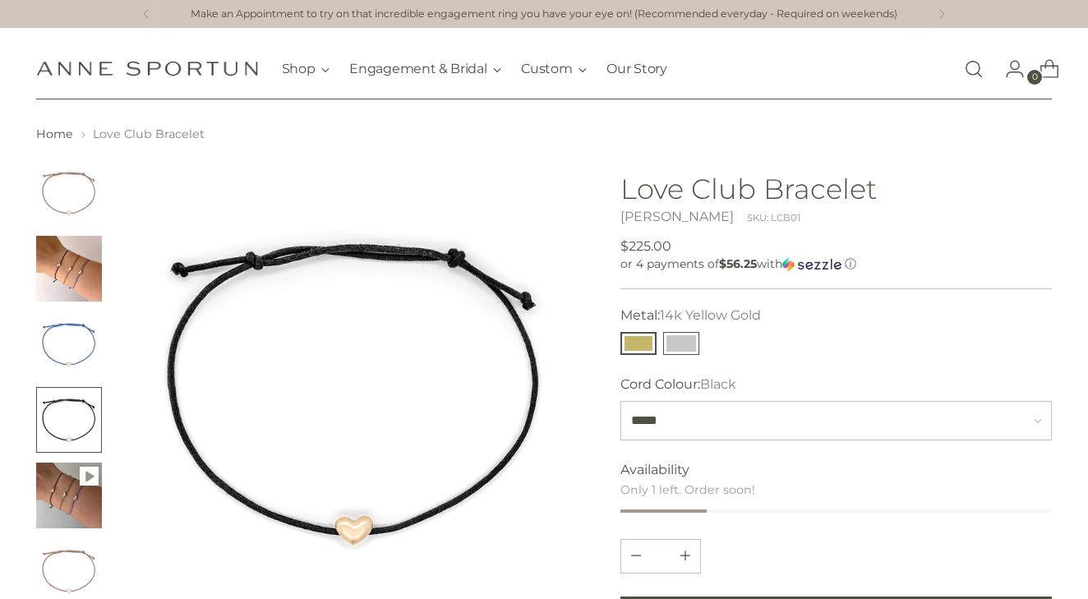
click at [684, 343] on button "14k White Gold" at bounding box center [681, 343] width 36 height 23
click at [638, 347] on button "14k Yellow Gold" at bounding box center [638, 343] width 36 height 23
